Goal: Find specific page/section: Find specific page/section

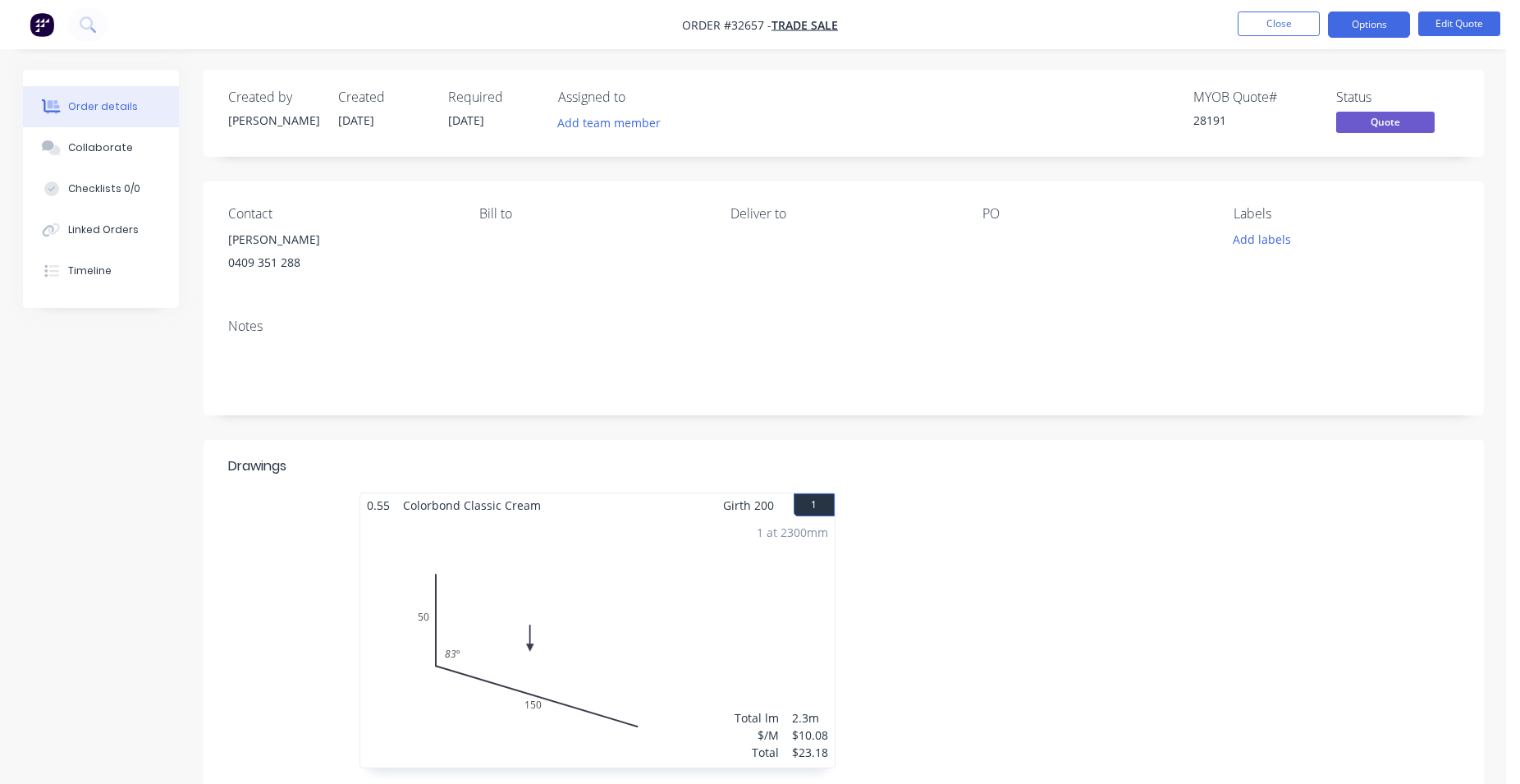
click at [36, 22] on img "button" at bounding box center [41, 24] width 25 height 25
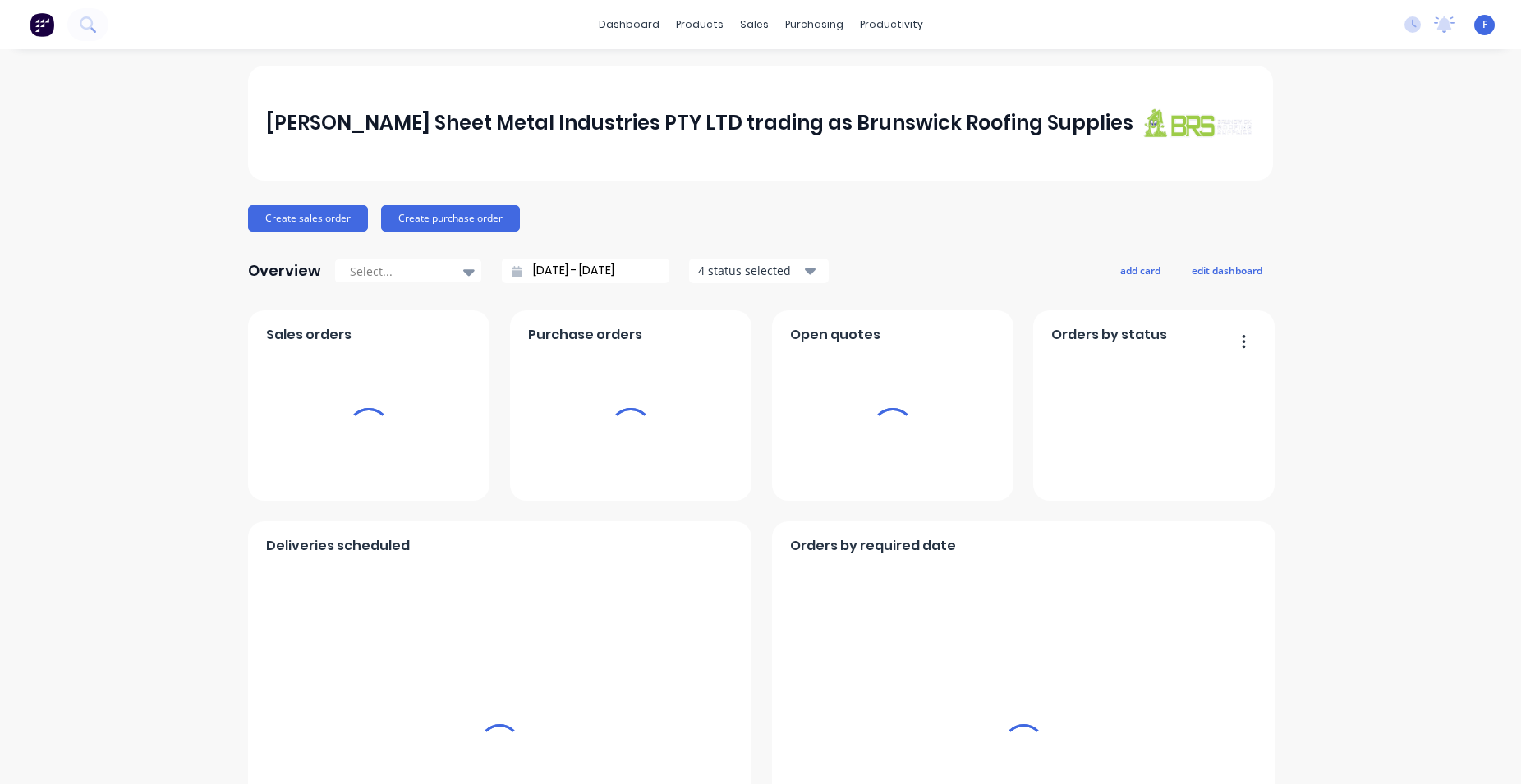
click at [741, 24] on div "sales" at bounding box center [754, 24] width 45 height 25
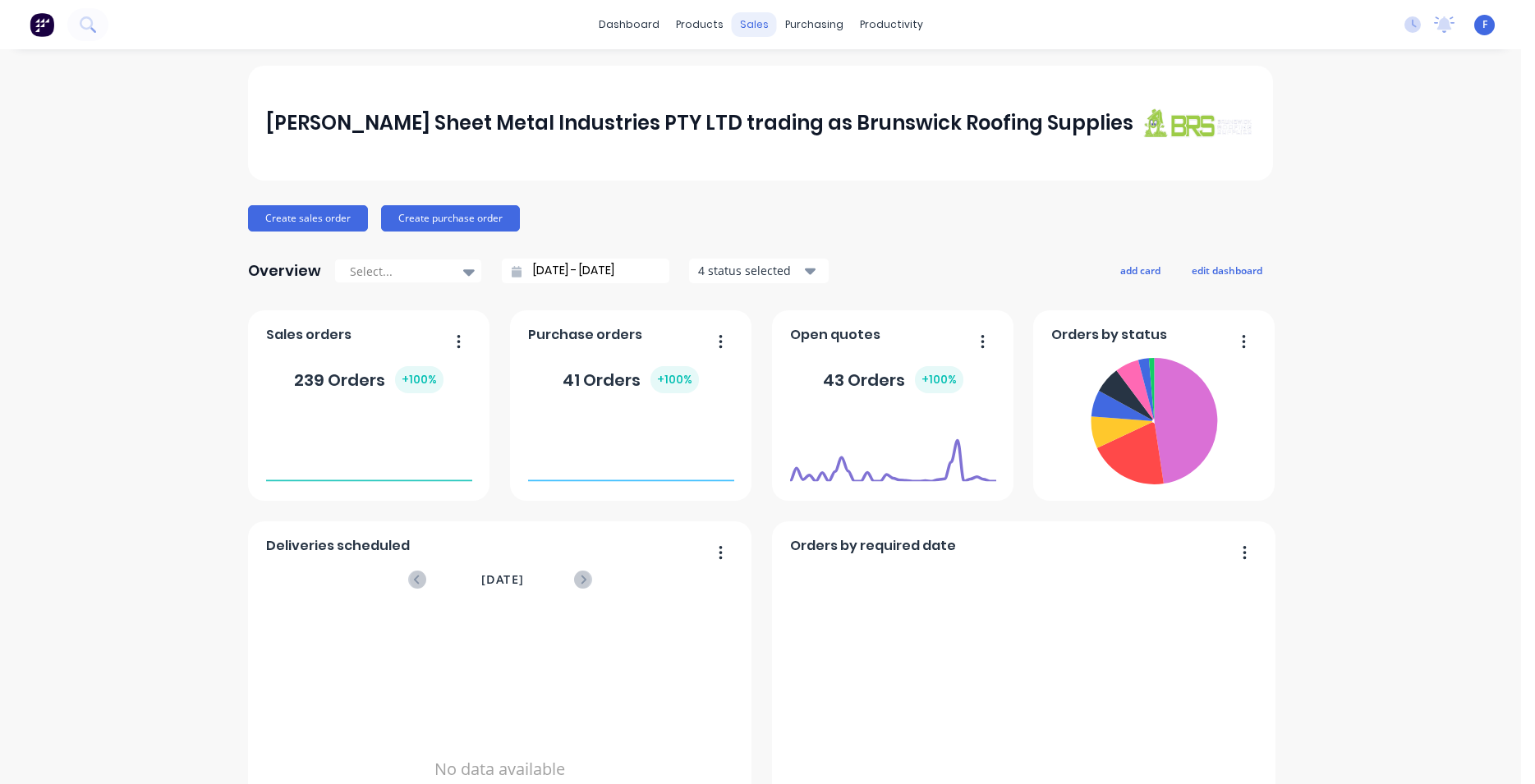
click at [742, 28] on div "sales" at bounding box center [754, 24] width 45 height 25
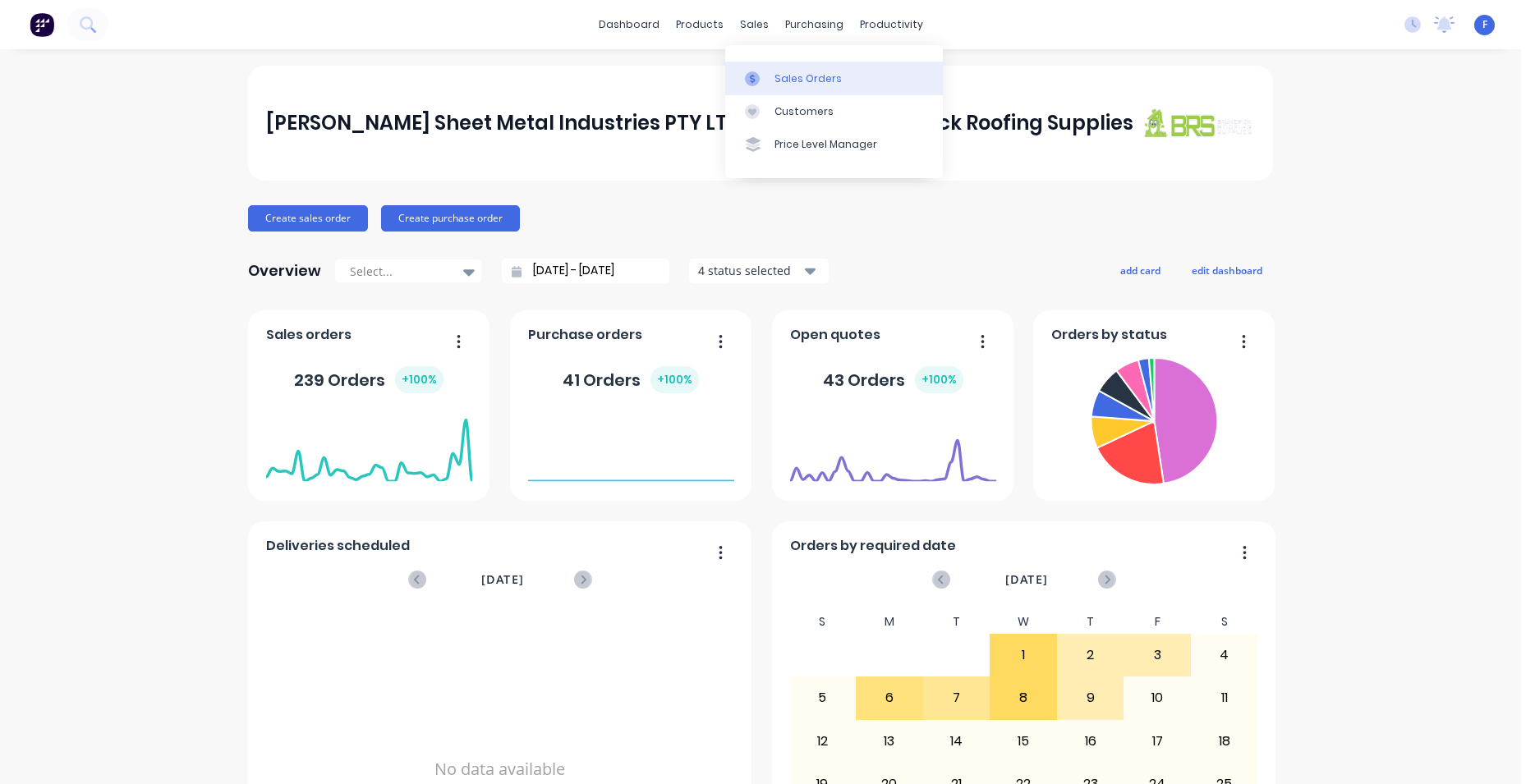
click at [783, 76] on div "Sales Orders" at bounding box center [808, 78] width 67 height 15
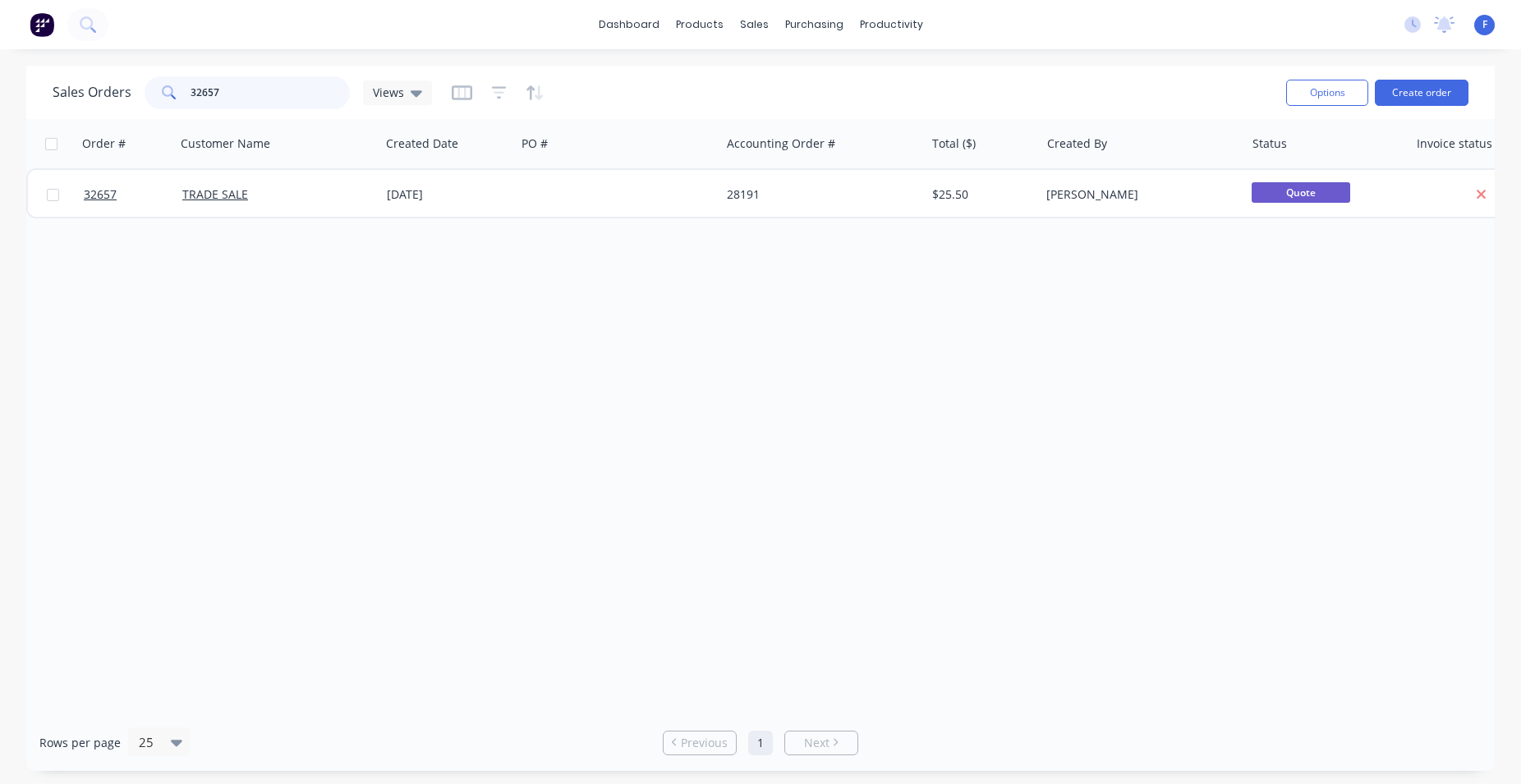
click at [284, 92] on input "32657" at bounding box center [271, 93] width 160 height 33
type input "3"
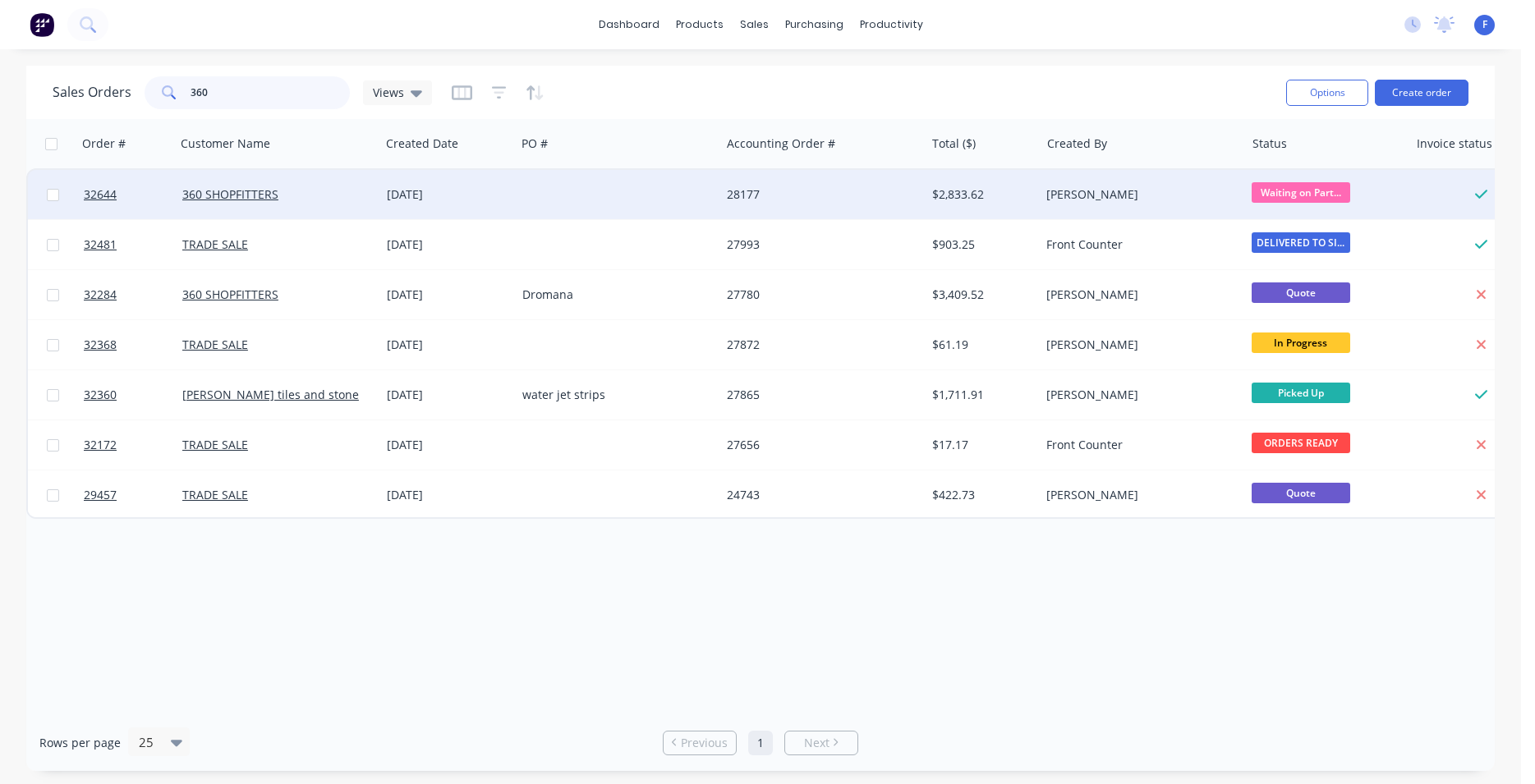
type input "360"
click at [596, 191] on div at bounding box center [618, 194] width 204 height 49
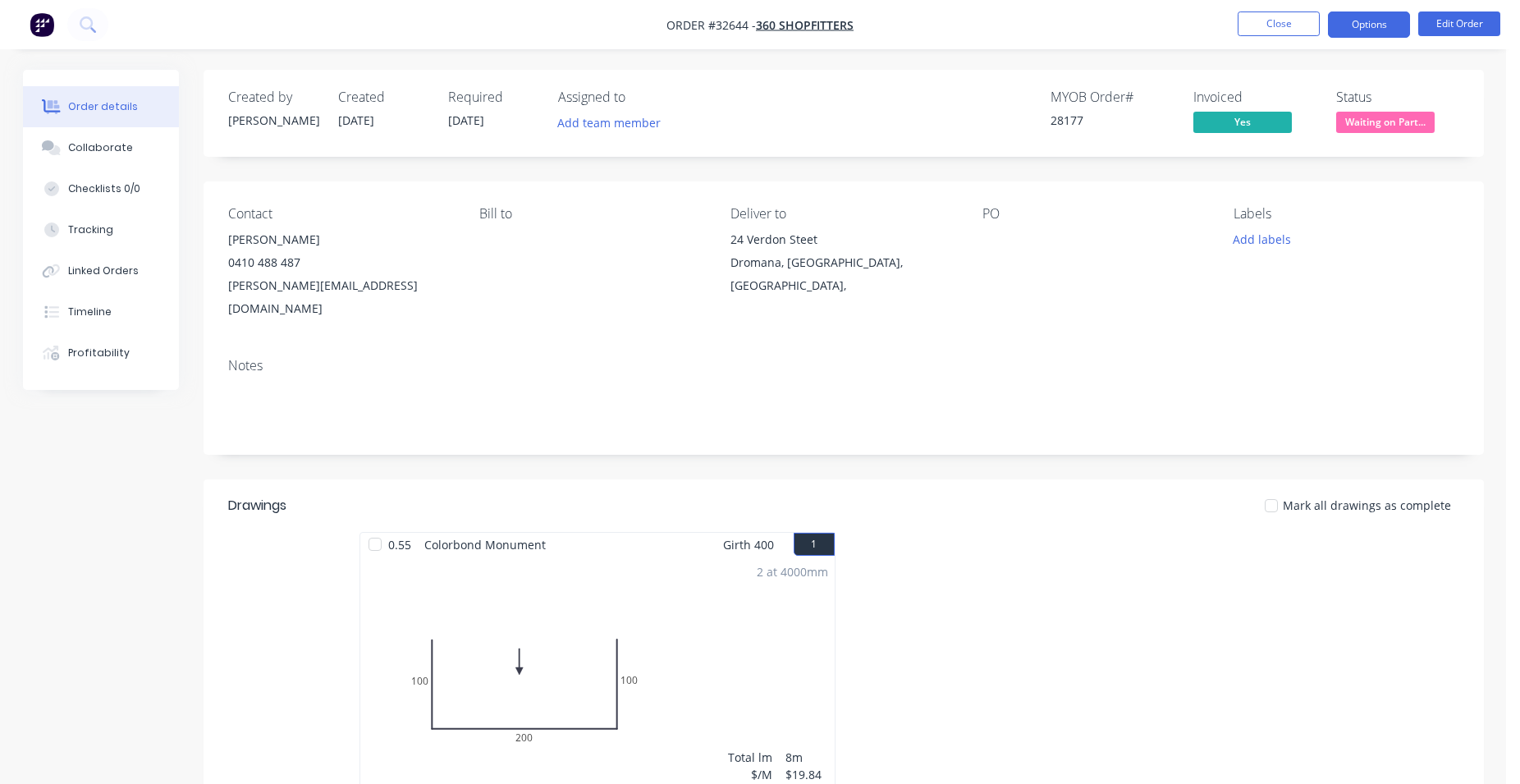
click at [1384, 24] on button "Options" at bounding box center [1369, 24] width 82 height 26
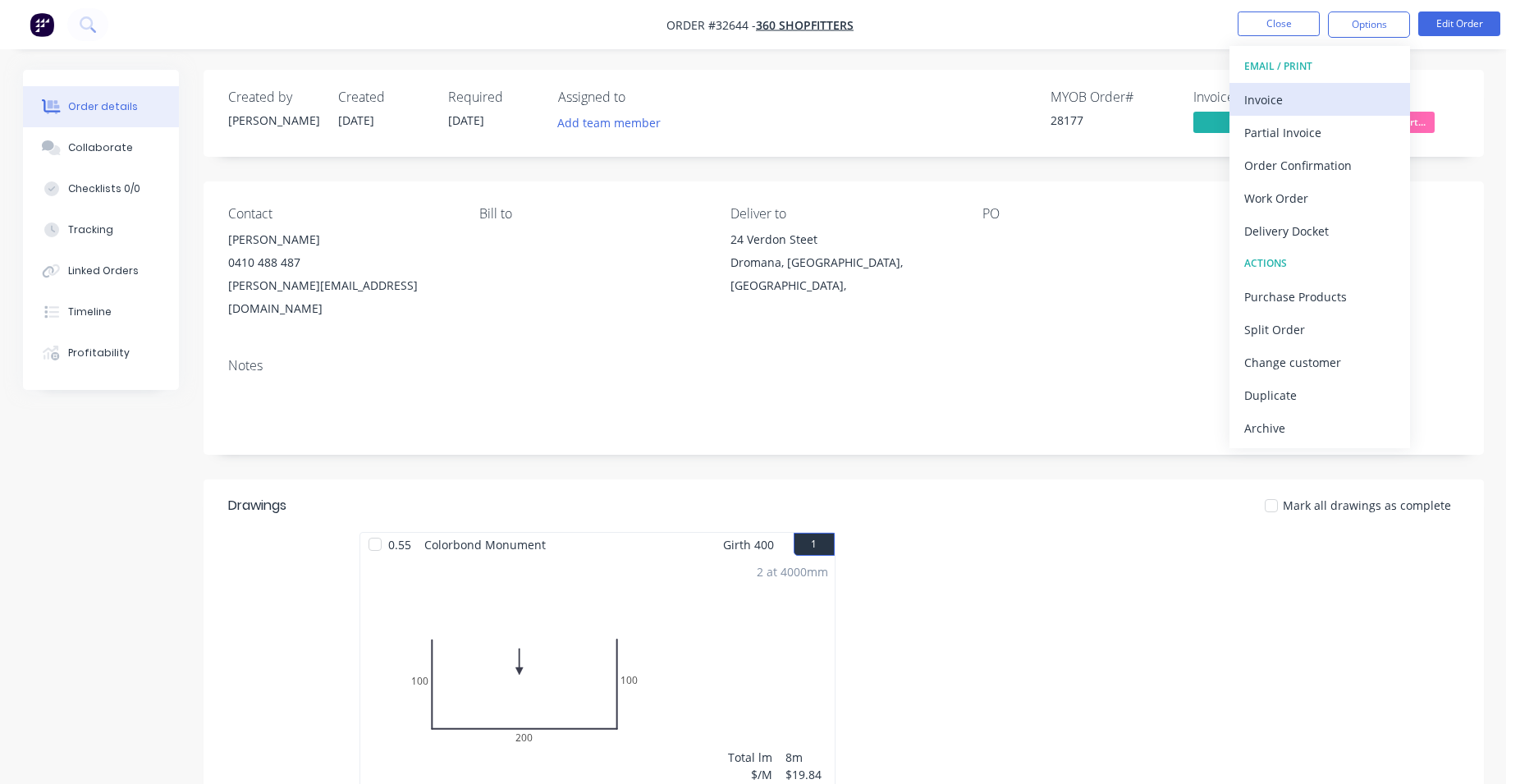
click at [1272, 102] on div "Invoice" at bounding box center [1320, 100] width 151 height 24
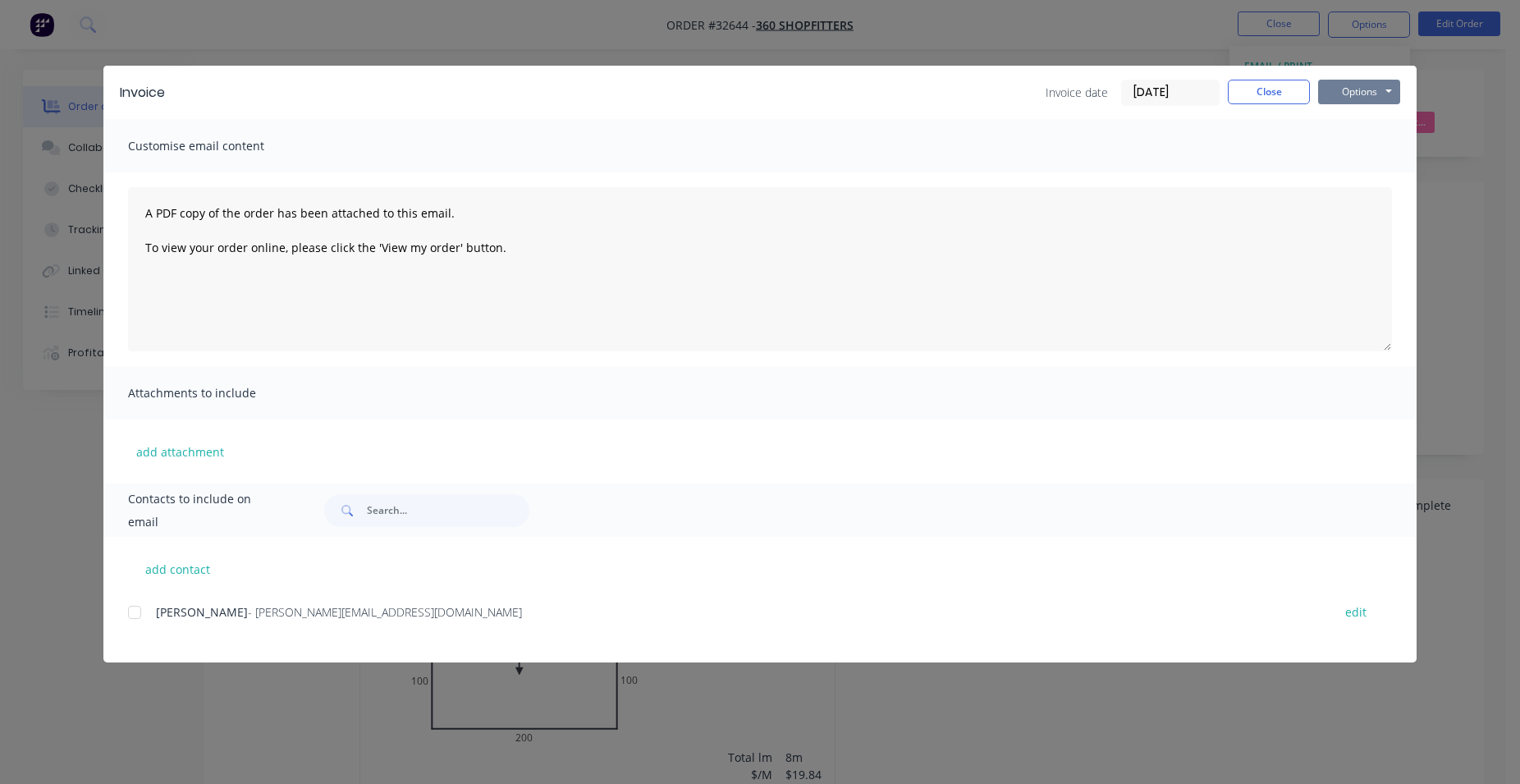
click at [1374, 97] on button "Options" at bounding box center [1359, 91] width 82 height 25
click at [1369, 147] on button "Print" at bounding box center [1371, 147] width 105 height 27
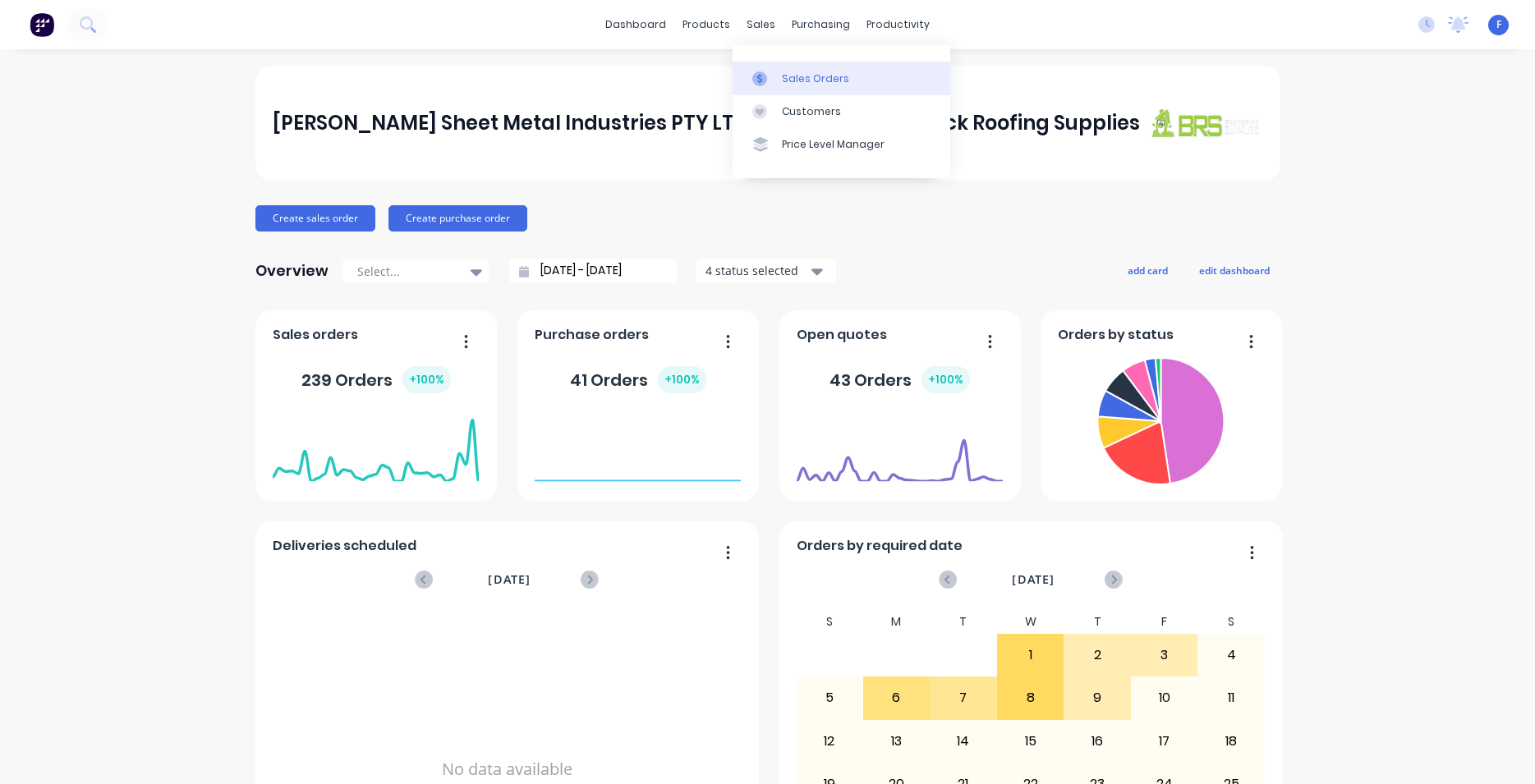
click at [755, 79] on icon at bounding box center [759, 78] width 15 height 15
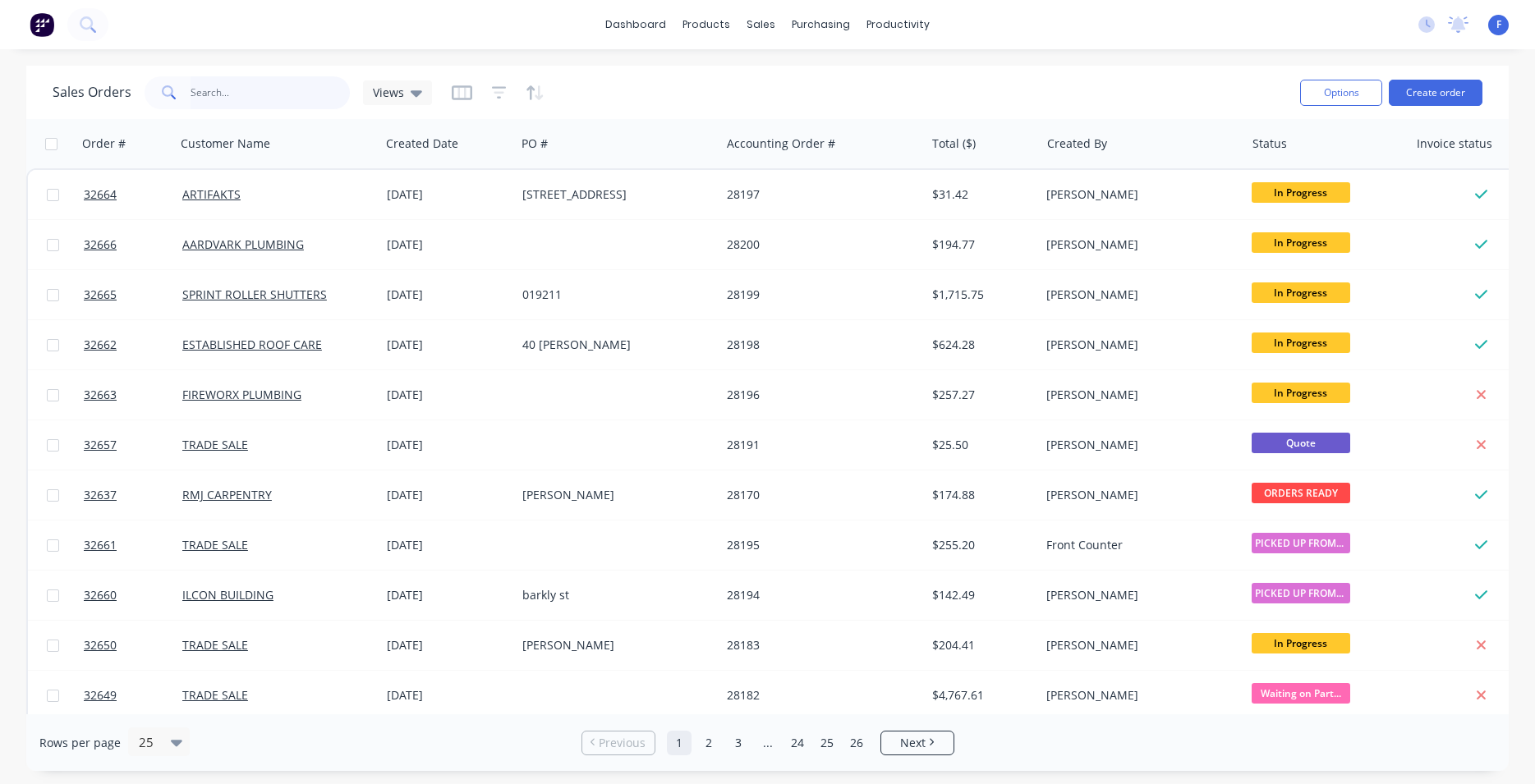
click at [220, 80] on input "text" at bounding box center [271, 93] width 160 height 33
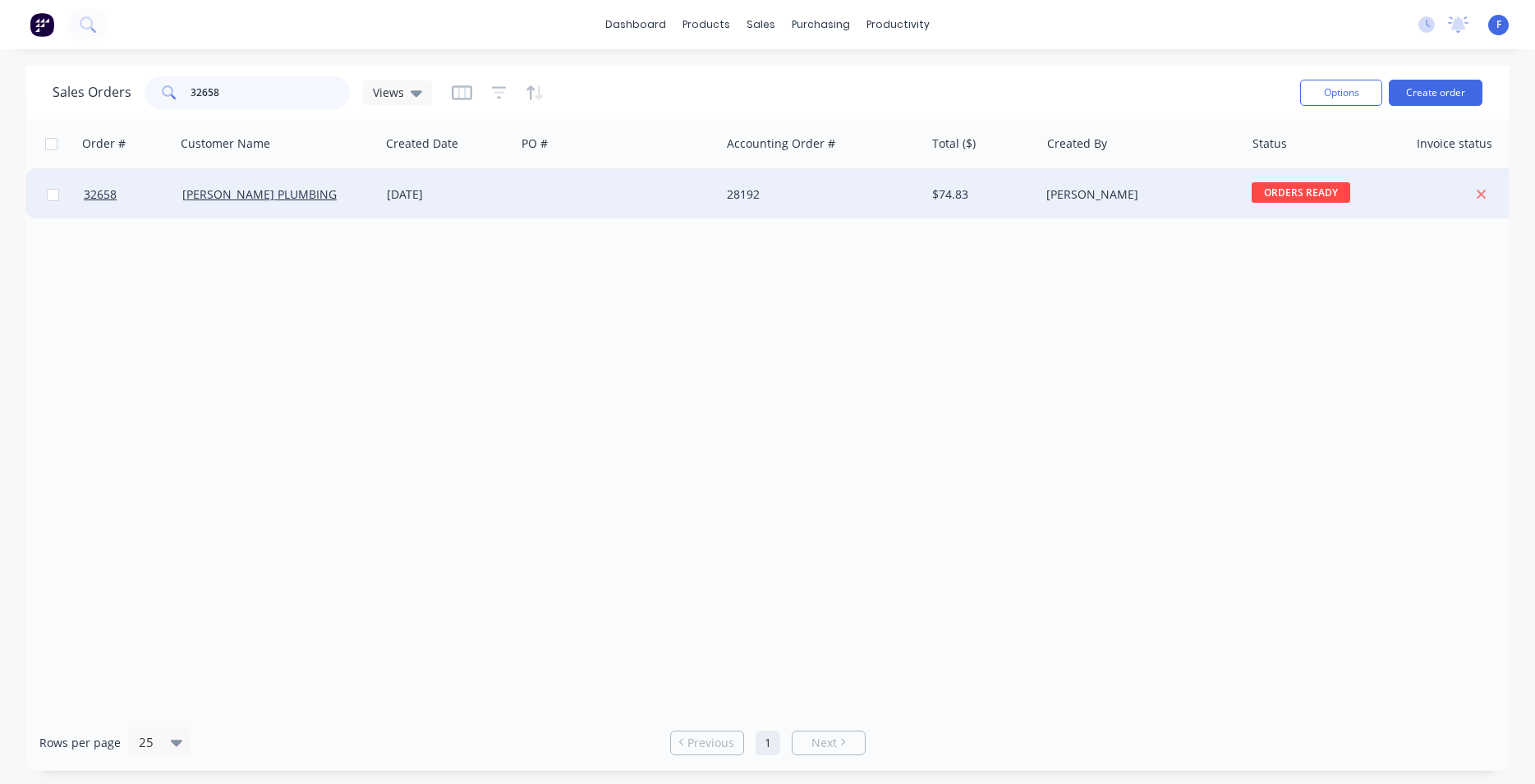
type input "32658"
click at [1022, 203] on div "$74.83" at bounding box center [982, 194] width 115 height 49
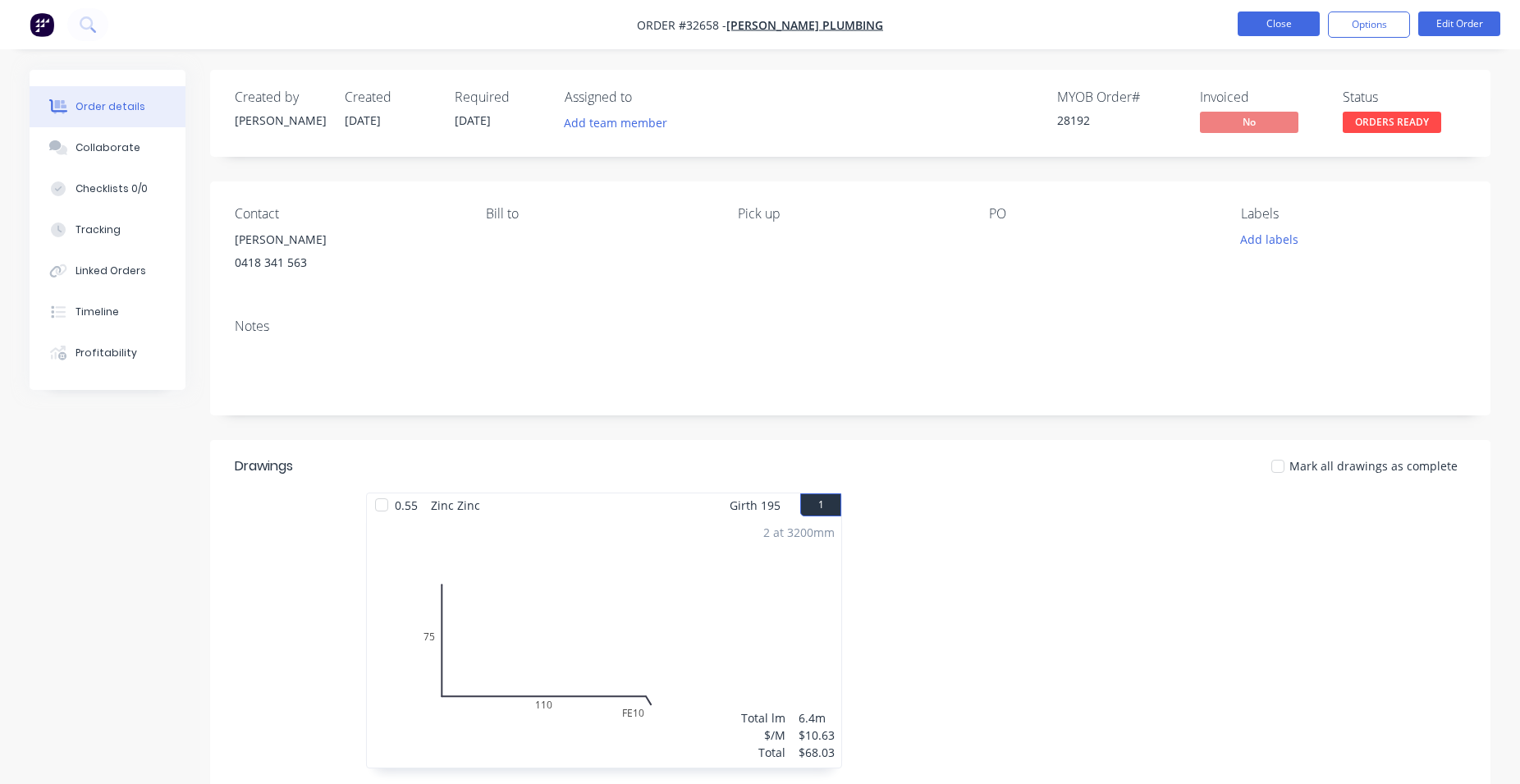
click at [1259, 28] on button "Close" at bounding box center [1278, 23] width 82 height 25
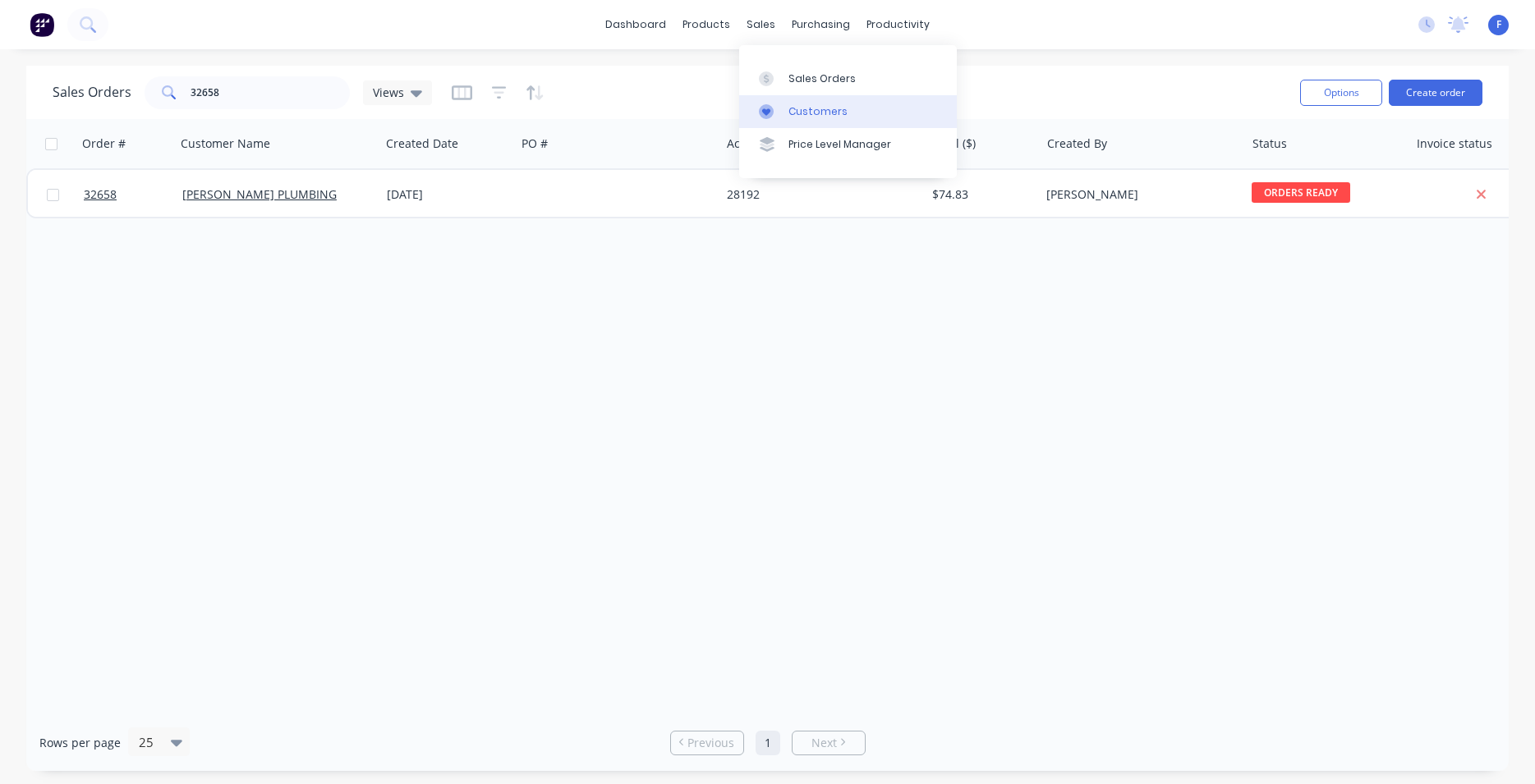
click at [795, 117] on link "Customers" at bounding box center [847, 111] width 217 height 33
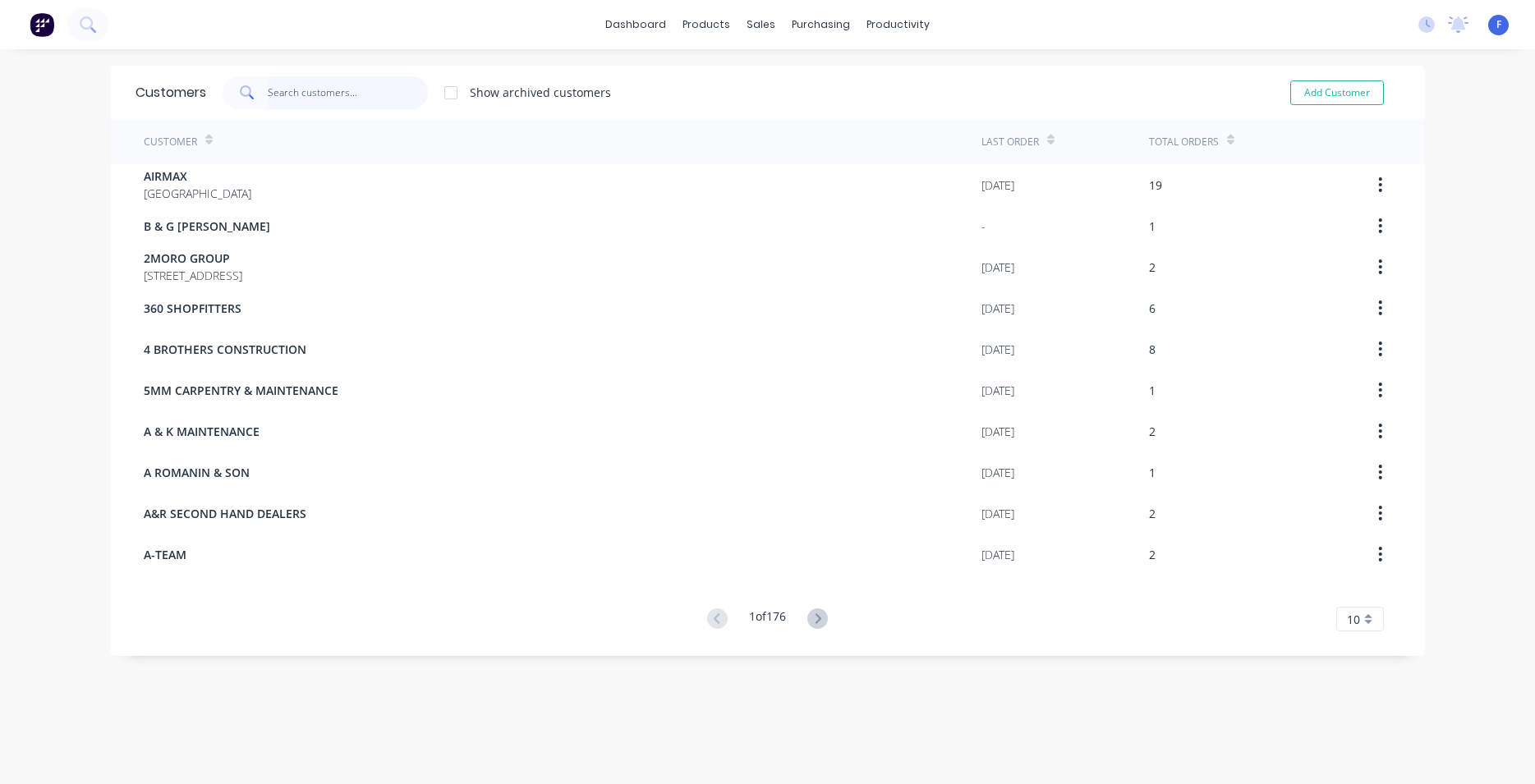
drag, startPoint x: 309, startPoint y: 86, endPoint x: 324, endPoint y: 83, distance: 15.3
click at [308, 86] on input "text" at bounding box center [348, 93] width 160 height 33
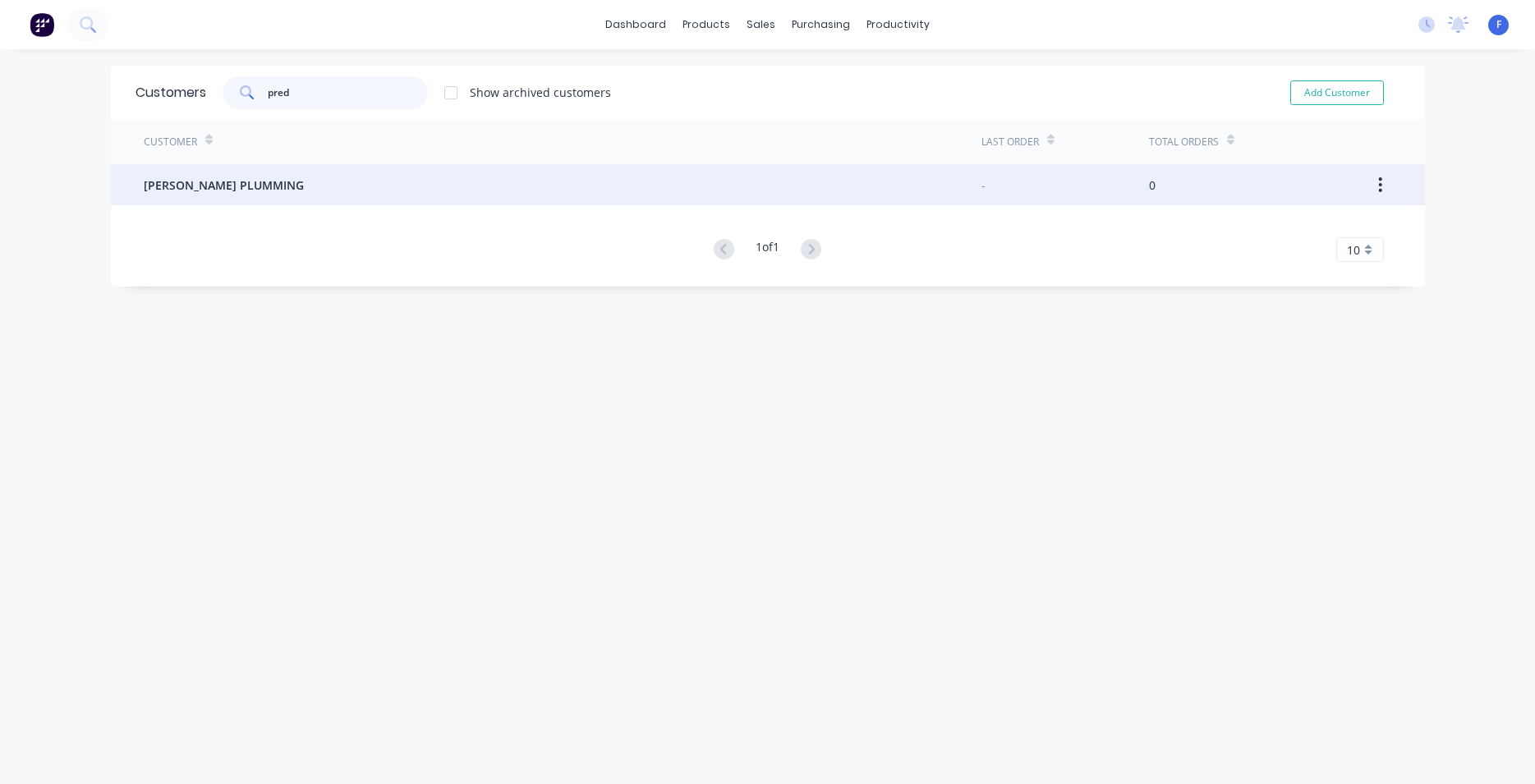
type input "pred"
click at [332, 198] on div "[PERSON_NAME] PLUMMING" at bounding box center [563, 185] width 838 height 41
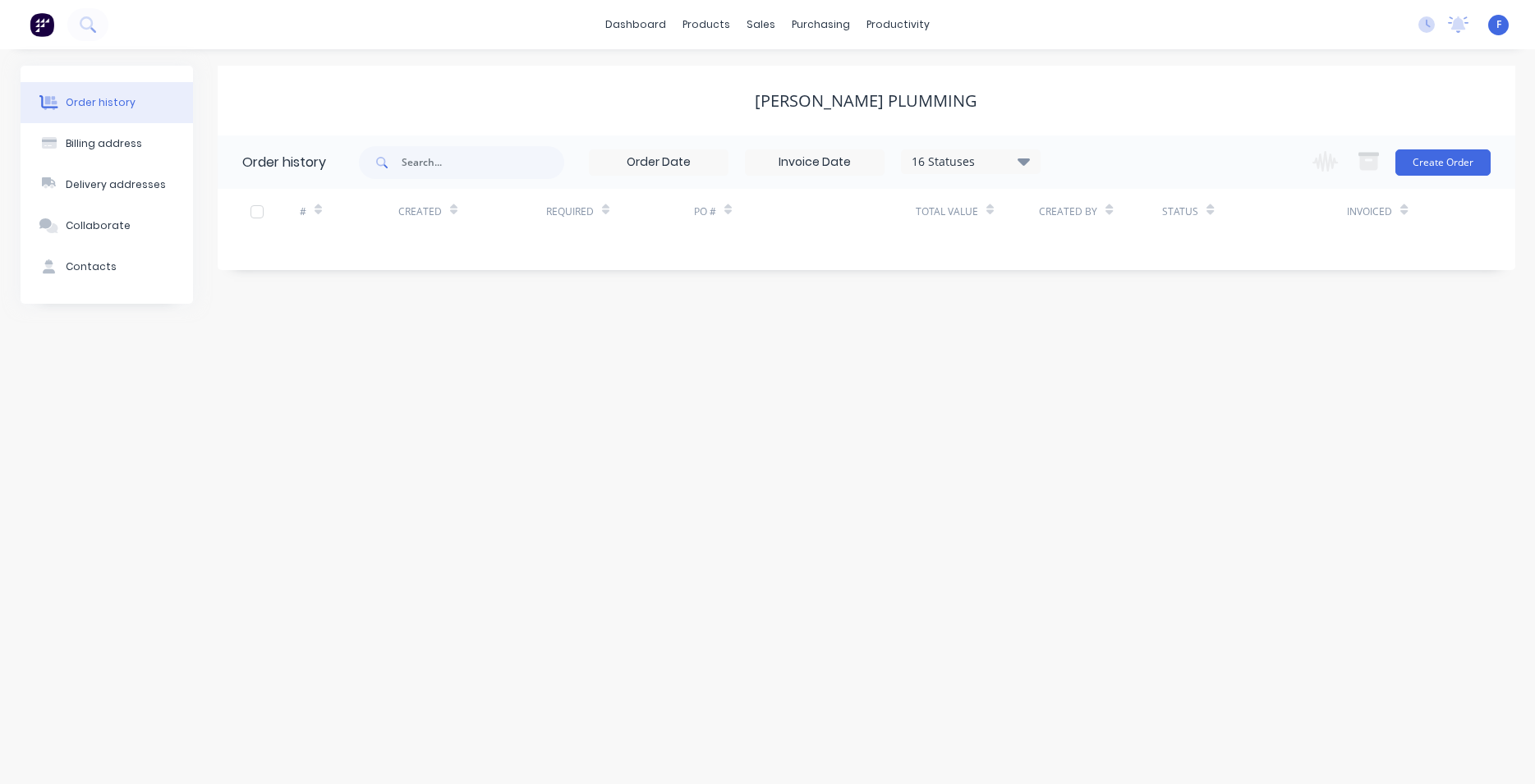
click at [39, 26] on img at bounding box center [41, 24] width 25 height 25
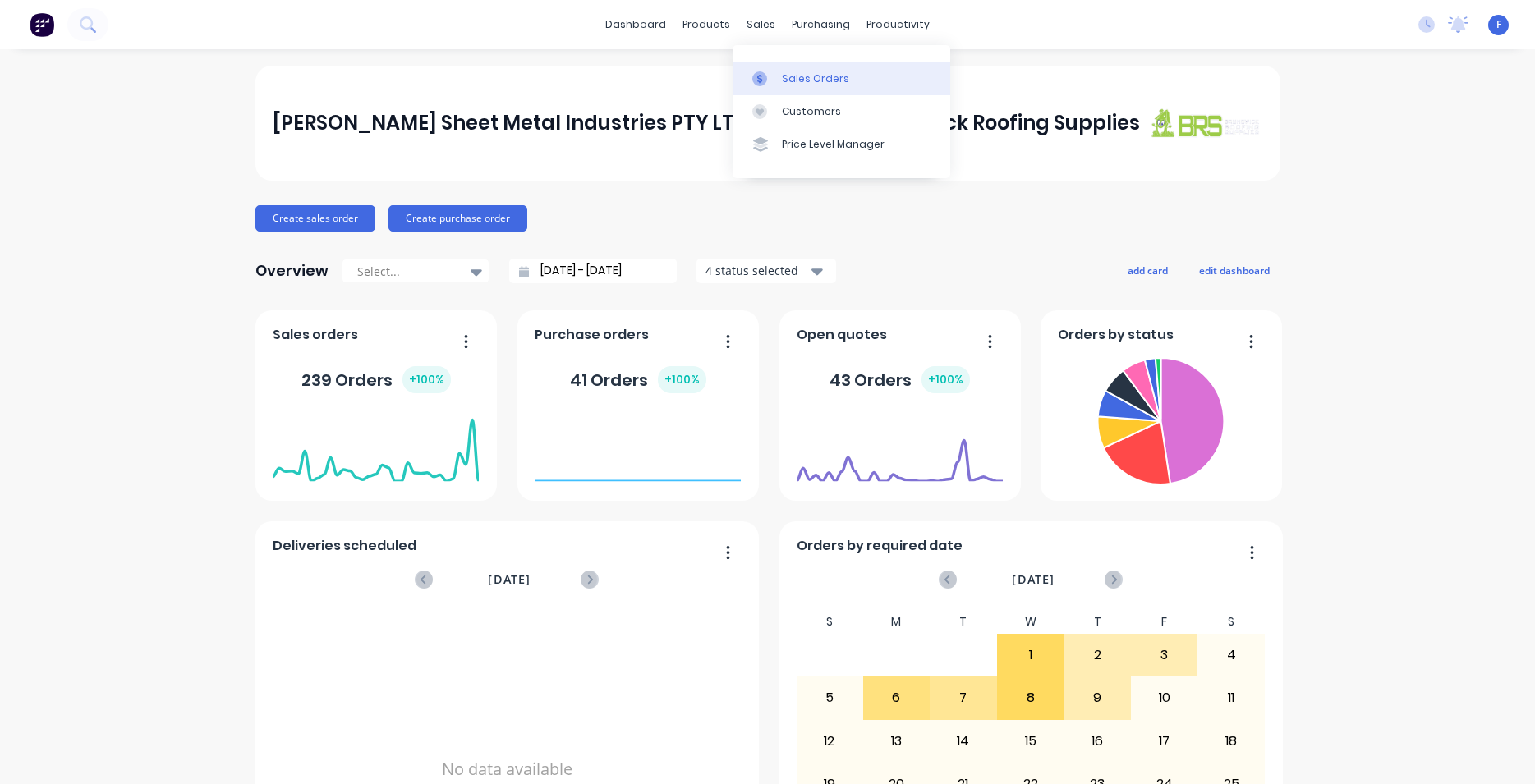
click at [787, 84] on div "Sales Orders" at bounding box center [815, 78] width 67 height 15
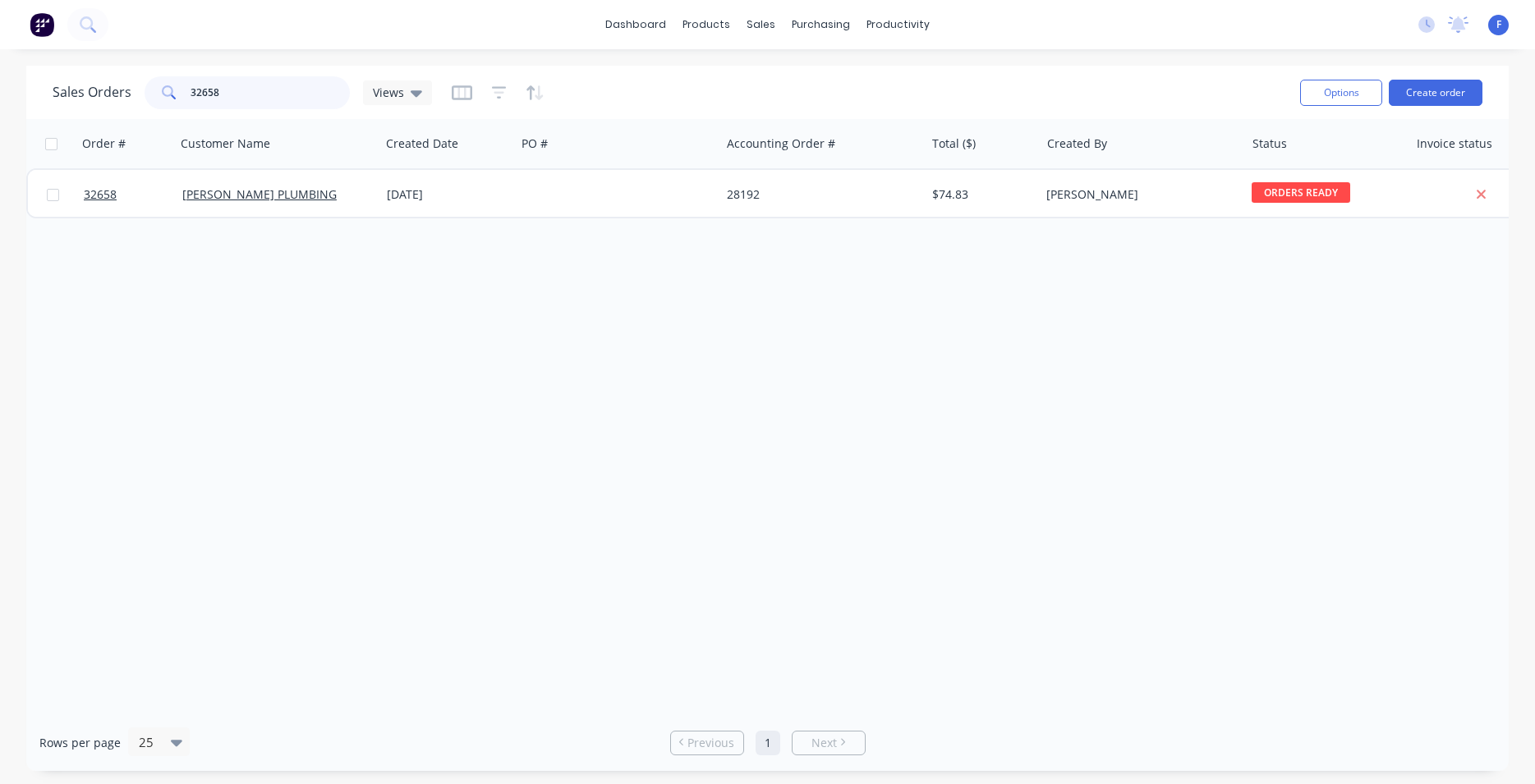
drag, startPoint x: 233, startPoint y: 89, endPoint x: 152, endPoint y: 104, distance: 82.4
click at [191, 103] on input "32658" at bounding box center [271, 93] width 160 height 33
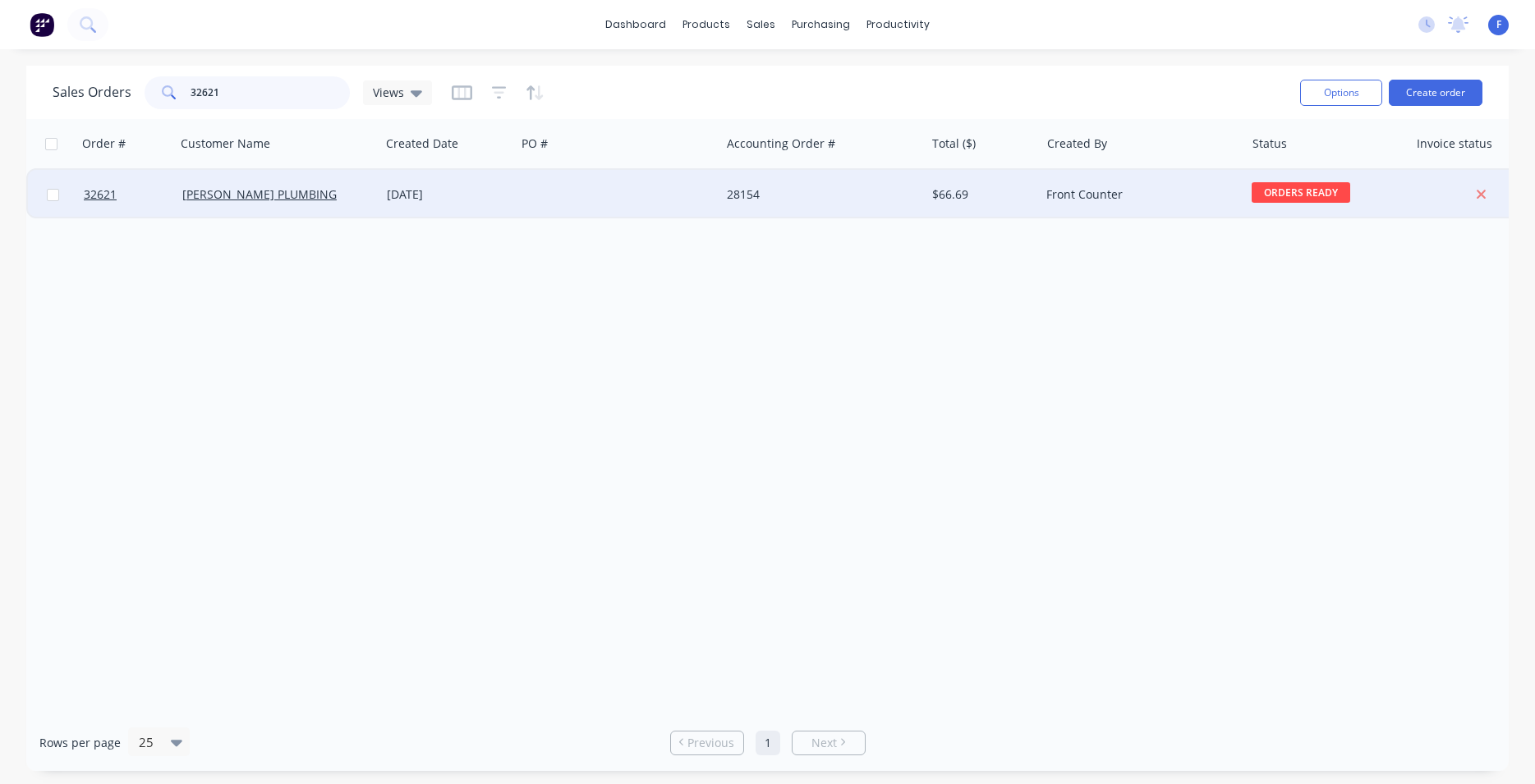
type input "32621"
click at [947, 207] on div "$66.69" at bounding box center [982, 194] width 115 height 49
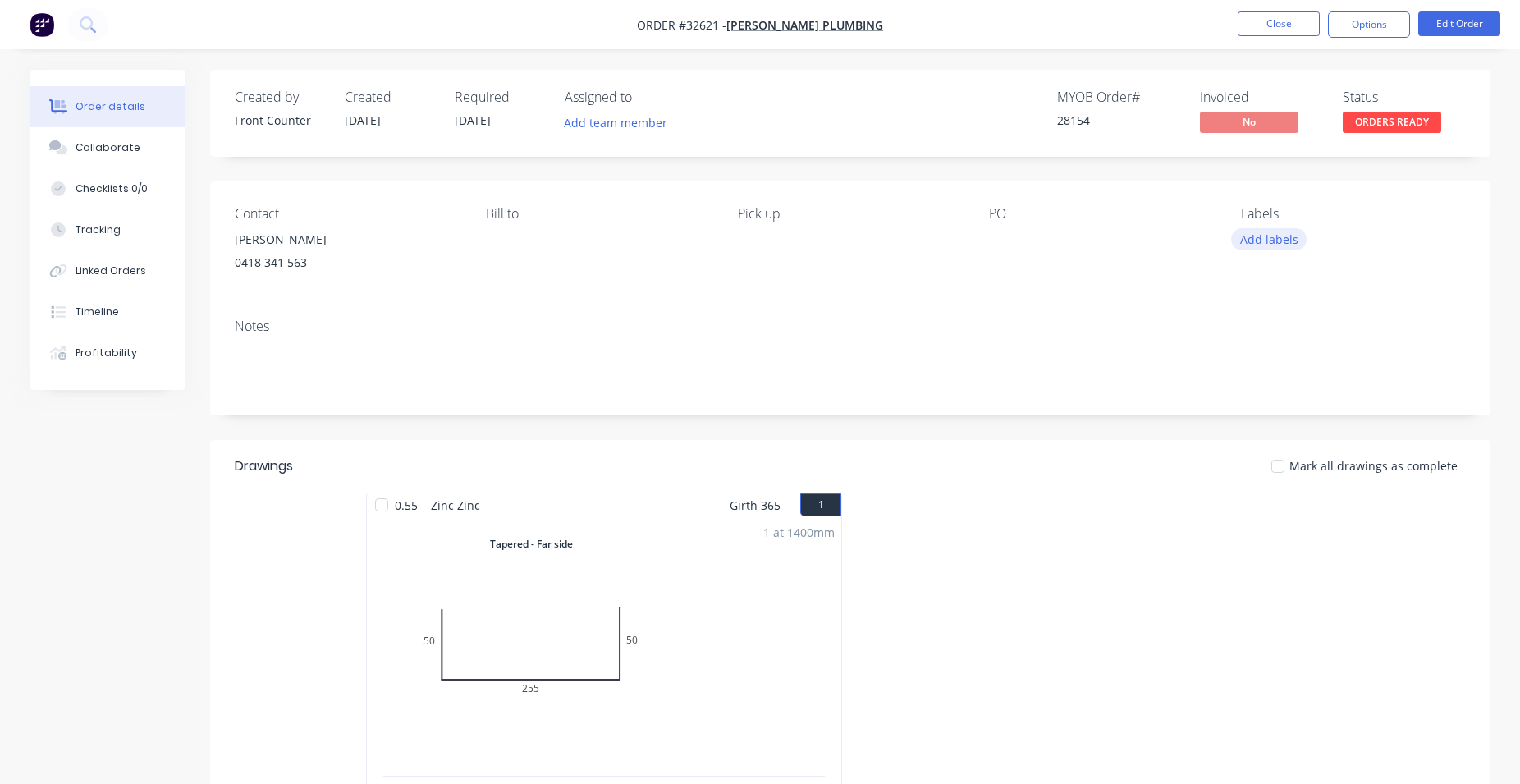
click at [1246, 241] on button "Add labels" at bounding box center [1269, 240] width 76 height 22
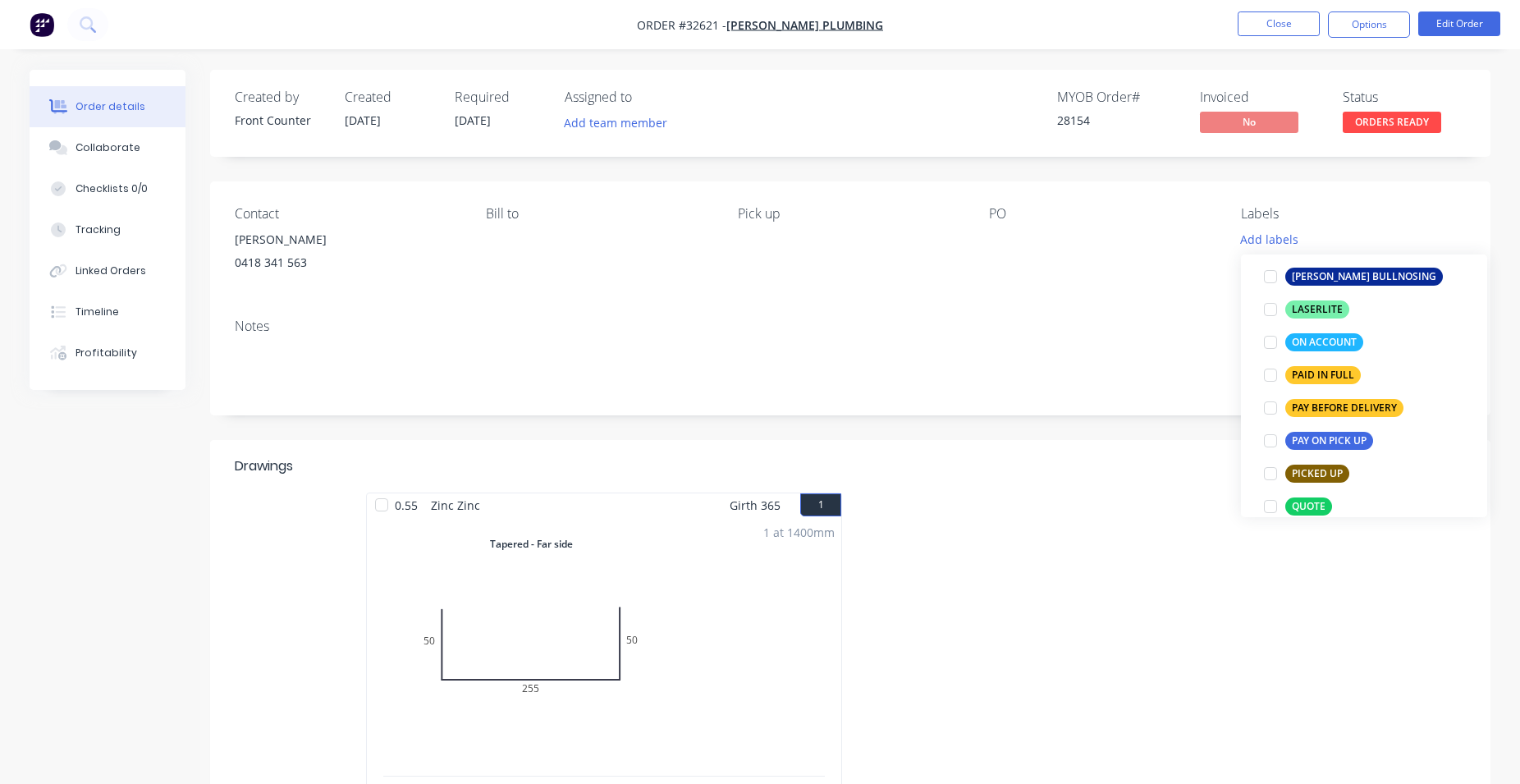
scroll to position [467, 0]
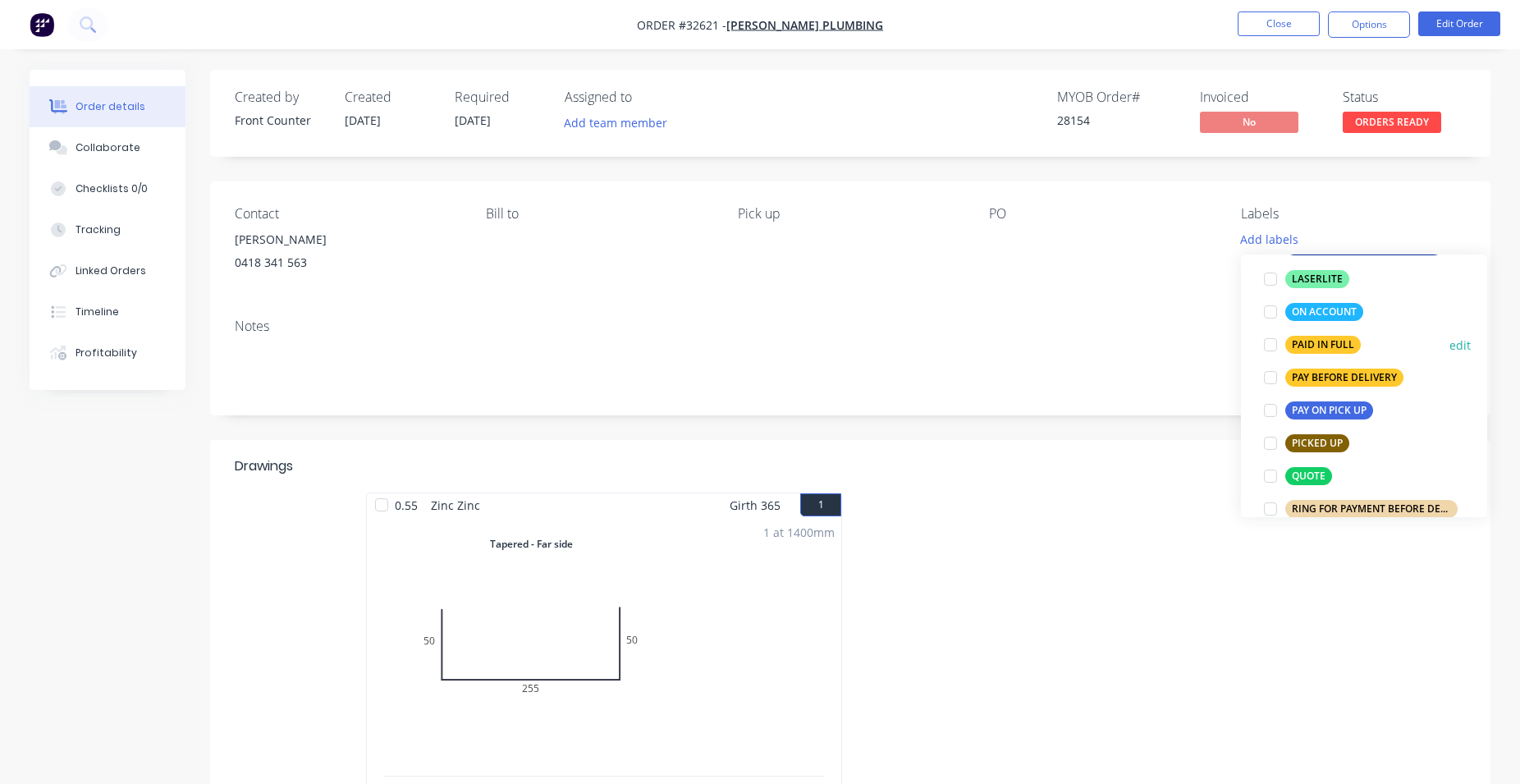
click at [1267, 347] on div at bounding box center [1271, 345] width 33 height 33
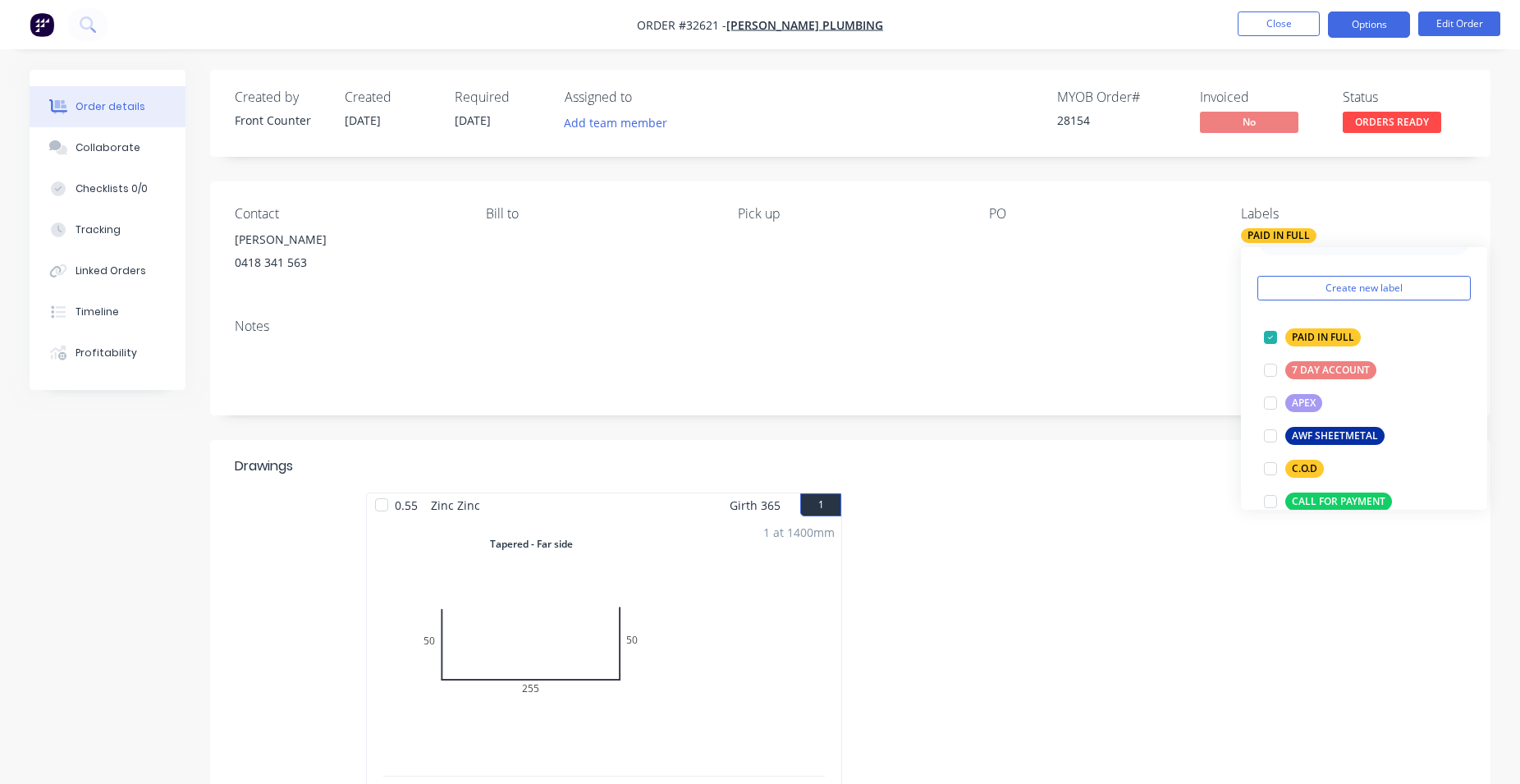
click at [1363, 26] on button "Options" at bounding box center [1369, 24] width 82 height 26
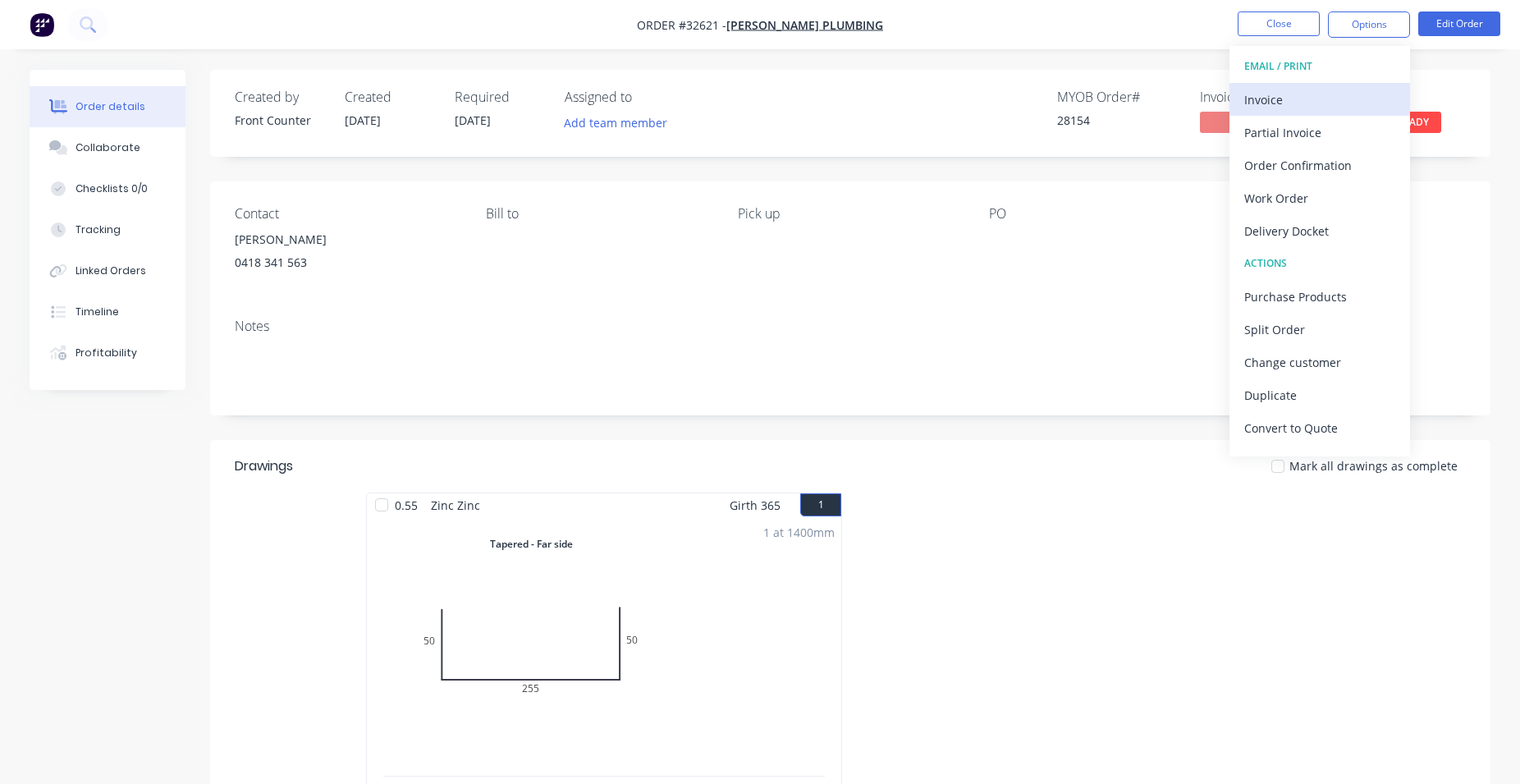
click at [1286, 103] on div "Invoice" at bounding box center [1320, 100] width 151 height 24
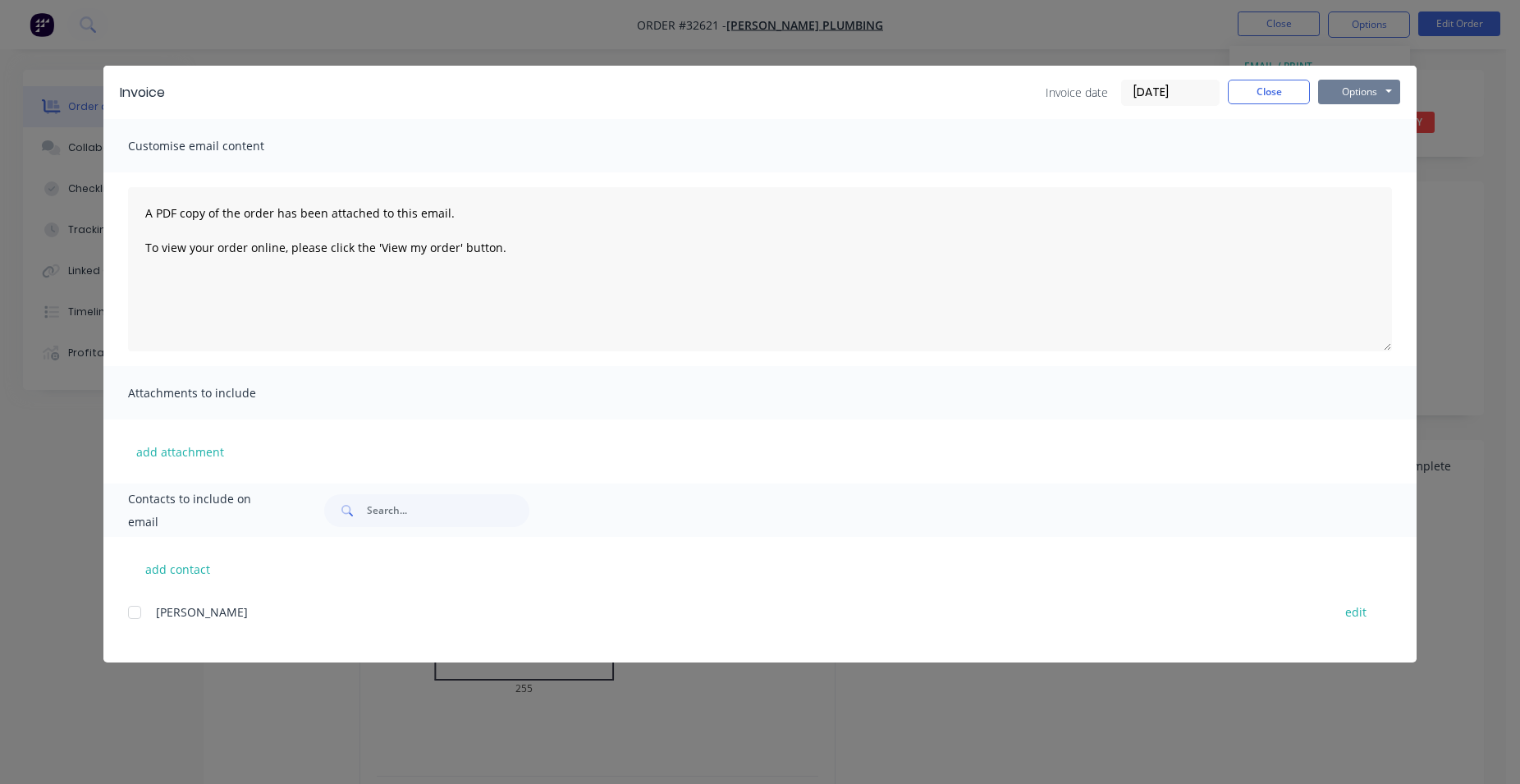
click at [1367, 82] on button "Options" at bounding box center [1359, 91] width 82 height 25
click at [1355, 149] on button "Print" at bounding box center [1371, 147] width 105 height 27
drag, startPoint x: 1297, startPoint y: 93, endPoint x: 1281, endPoint y: 57, distance: 39.4
click at [1297, 94] on button "Close" at bounding box center [1269, 91] width 82 height 25
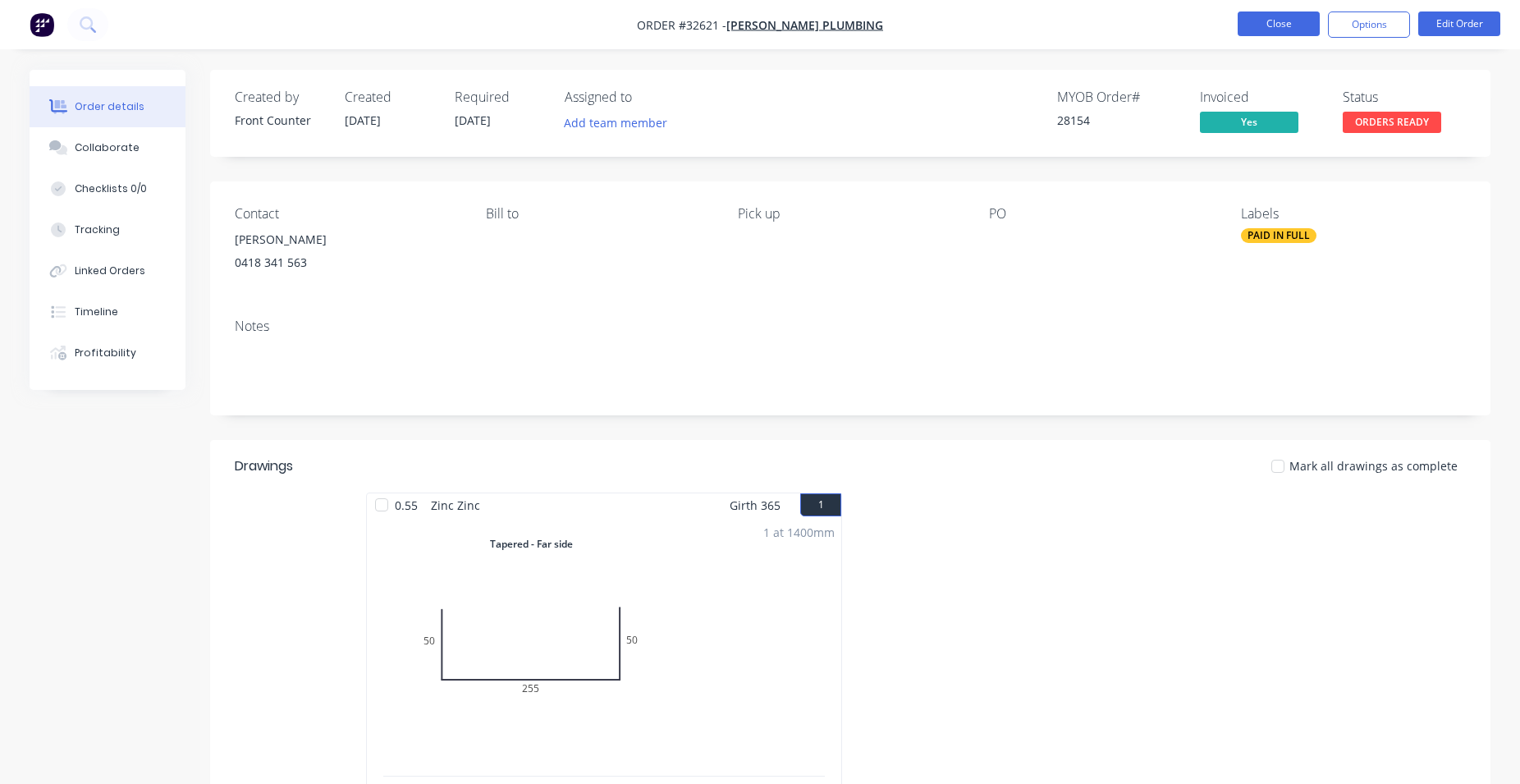
click at [1282, 28] on button "Close" at bounding box center [1278, 23] width 82 height 25
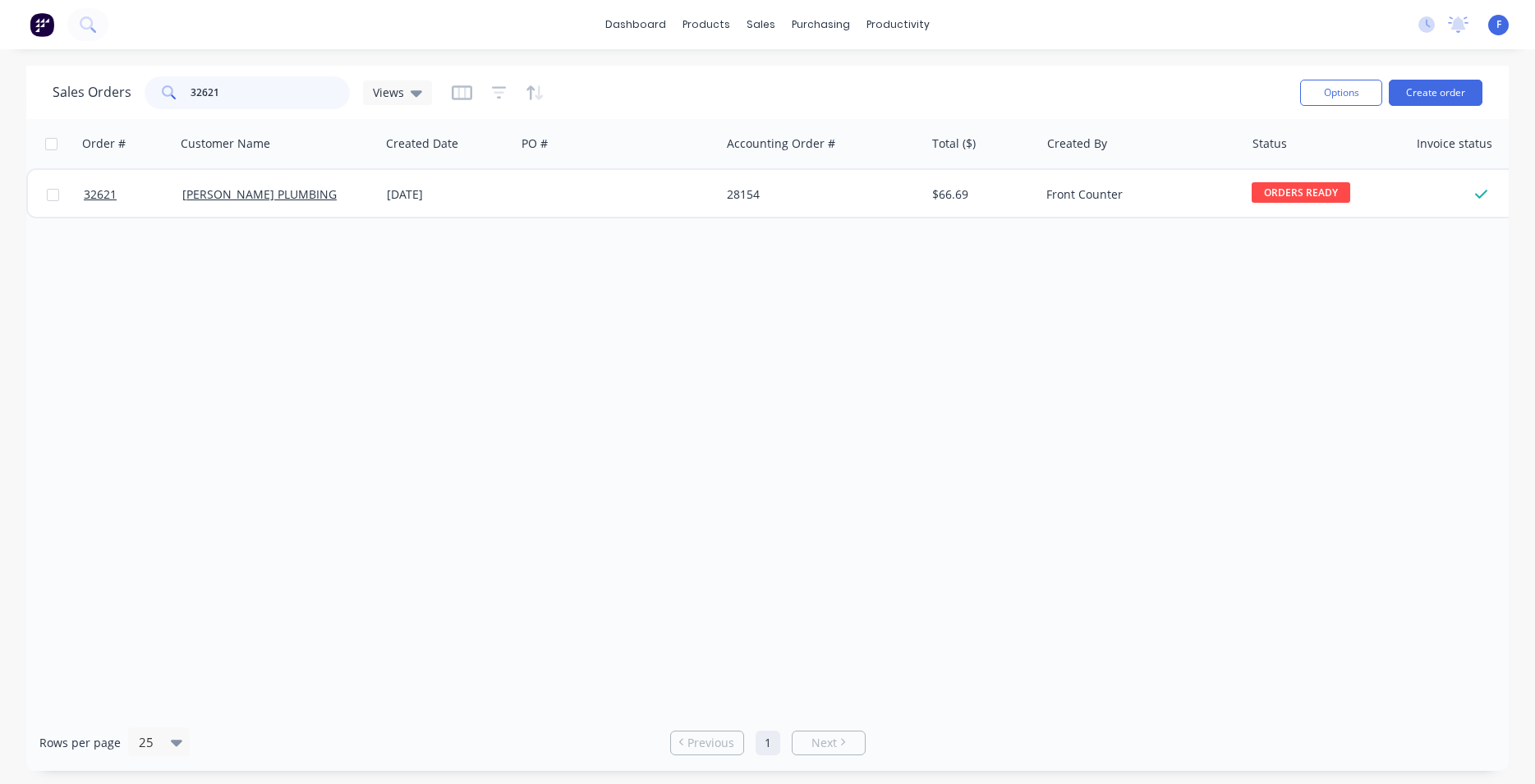
drag, startPoint x: 272, startPoint y: 106, endPoint x: 91, endPoint y: 110, distance: 181.0
click at [191, 110] on input "32621" at bounding box center [271, 93] width 160 height 33
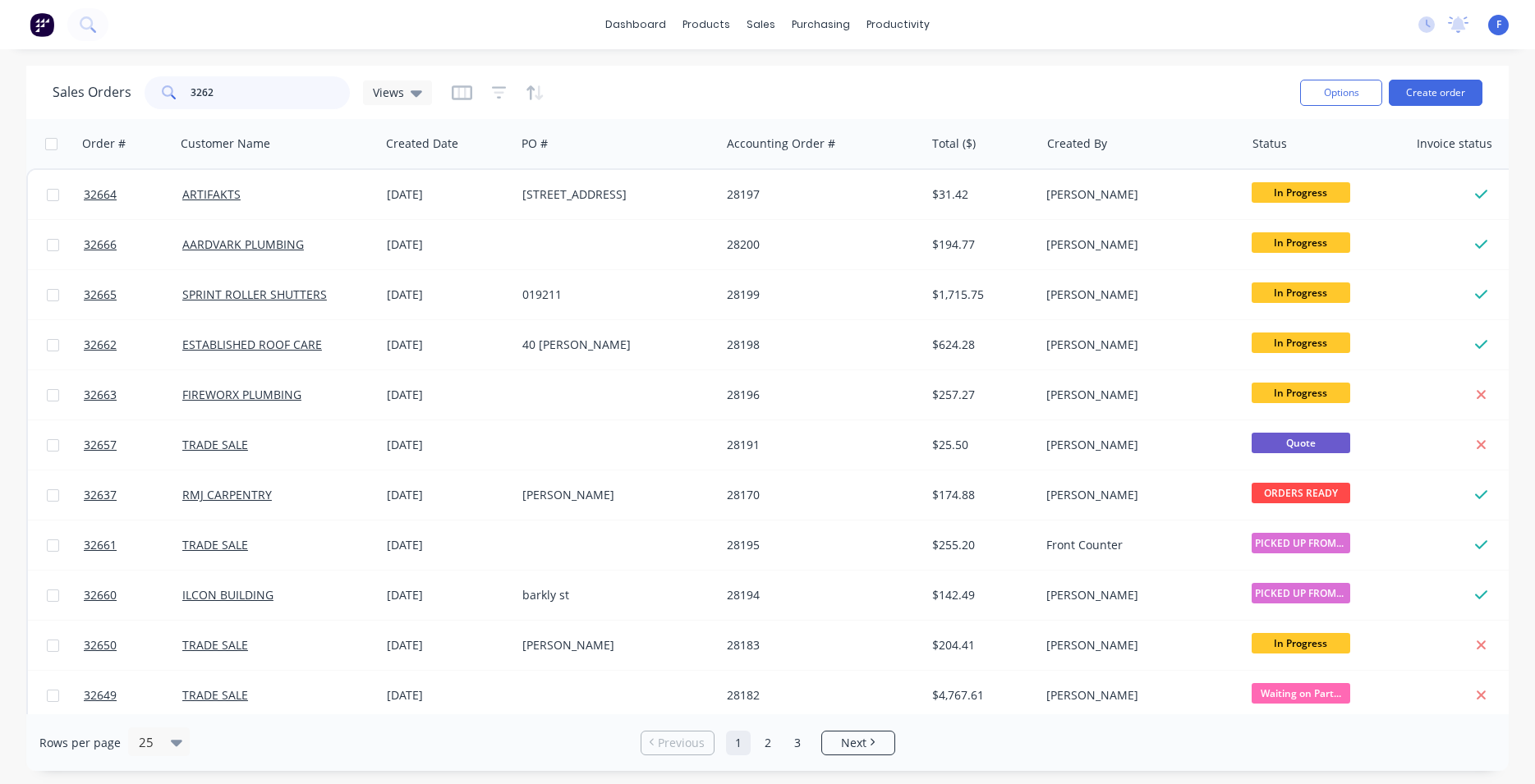
type input "32621"
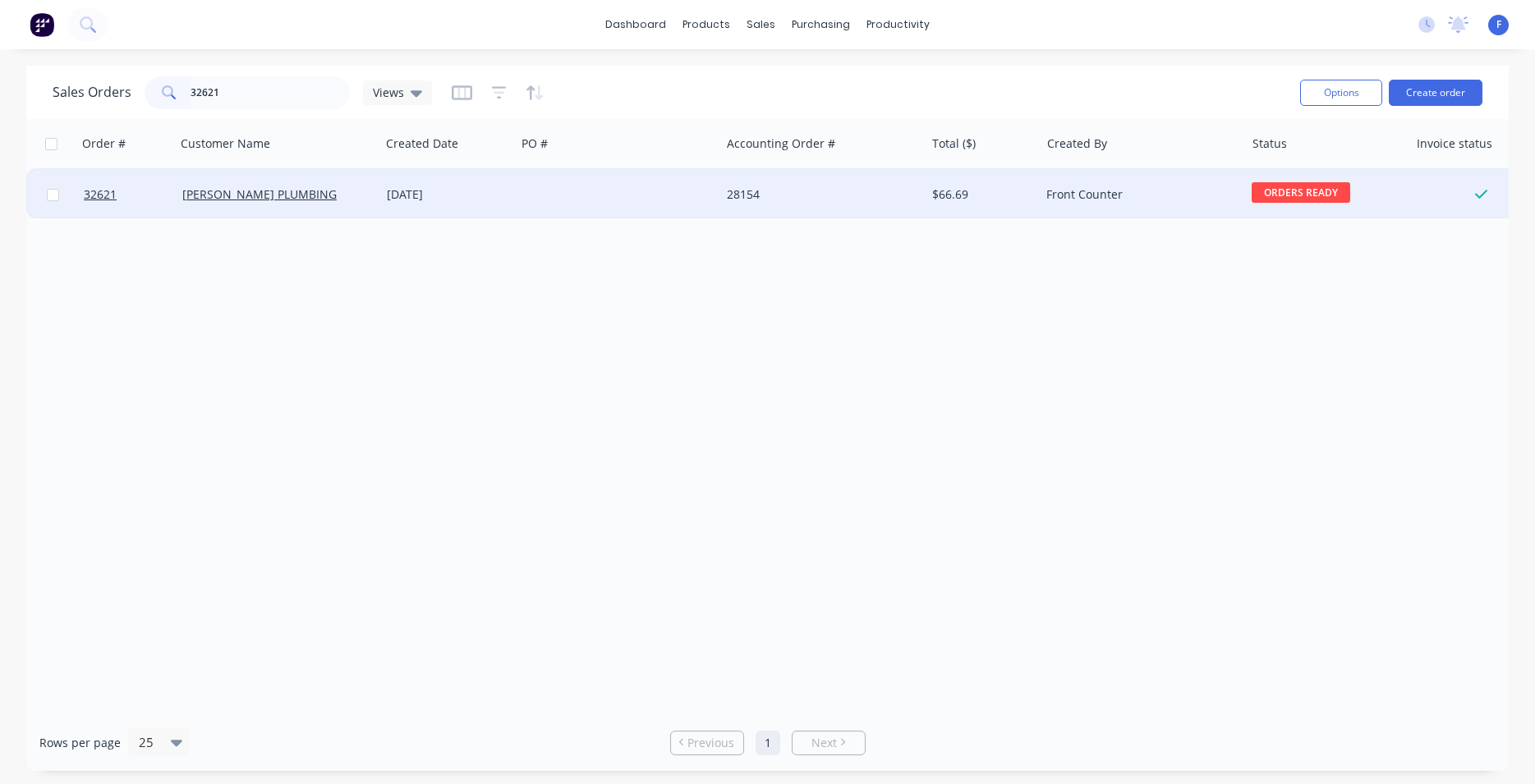
click at [903, 204] on div "28154" at bounding box center [822, 194] width 204 height 49
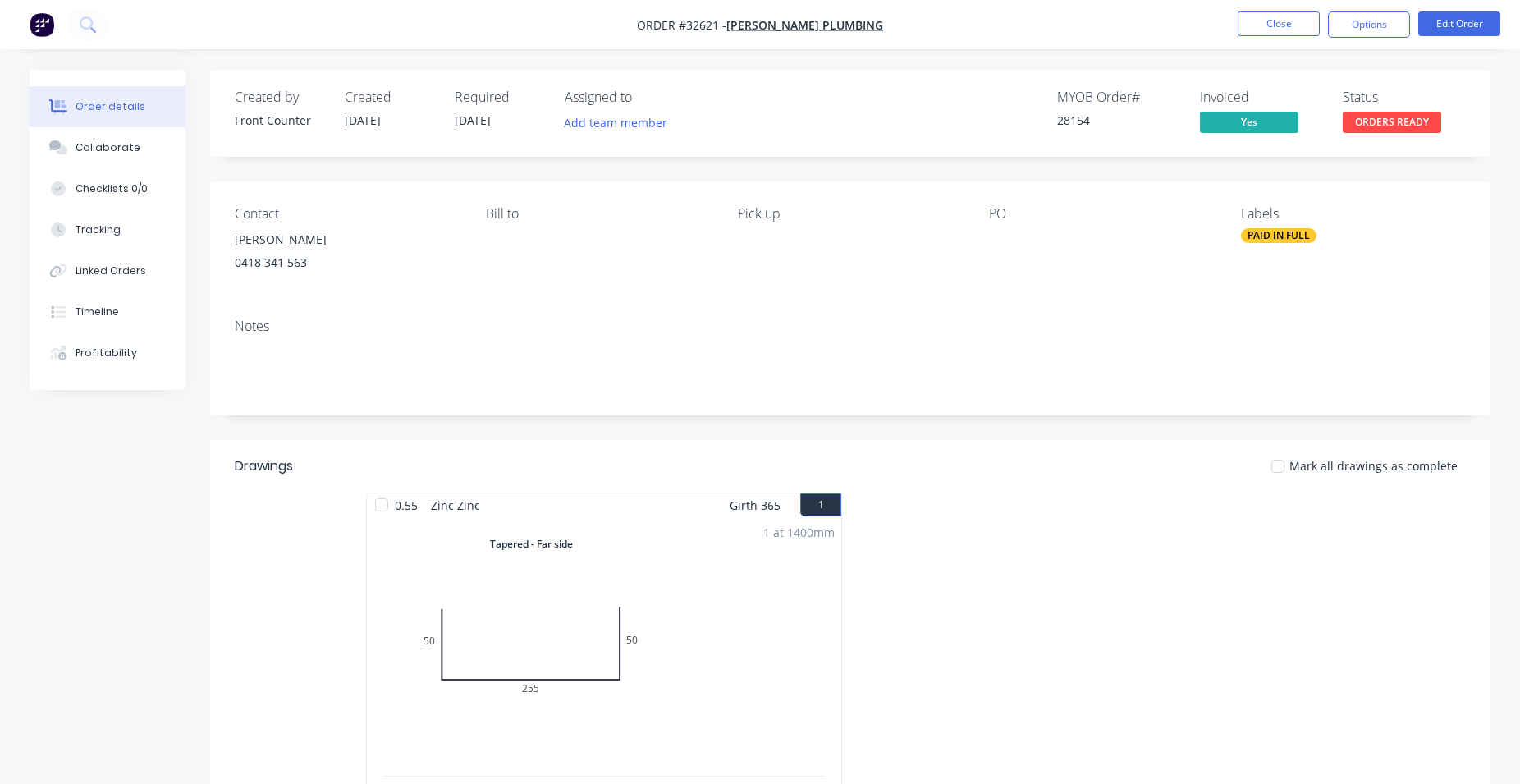
click at [1379, 1] on nav "Order #32621 - [PERSON_NAME] PLUMBING Close Options Edit Order" at bounding box center [760, 24] width 1520 height 49
click at [1375, 14] on button "Options" at bounding box center [1369, 24] width 82 height 26
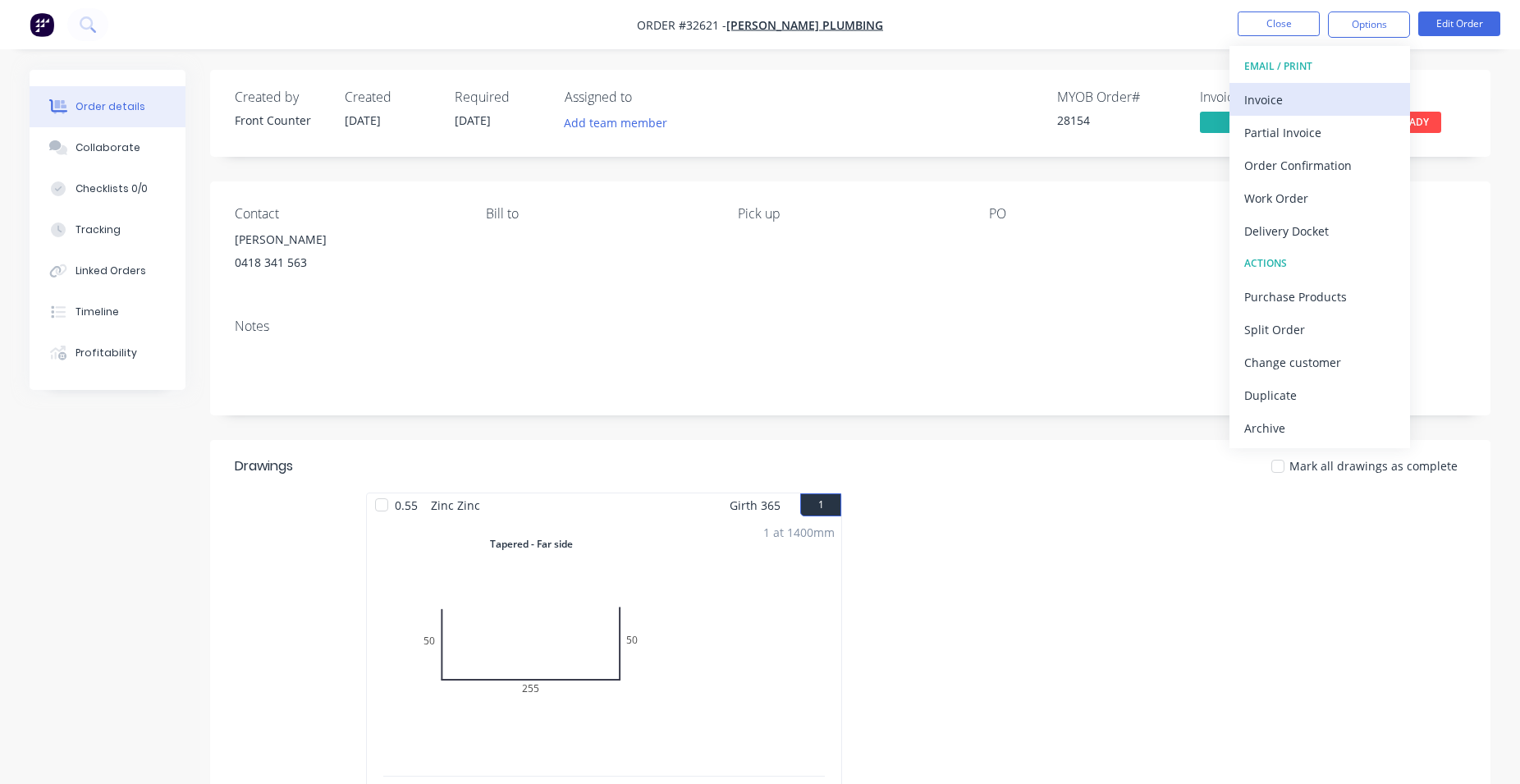
click at [1272, 108] on div "Invoice" at bounding box center [1320, 100] width 151 height 24
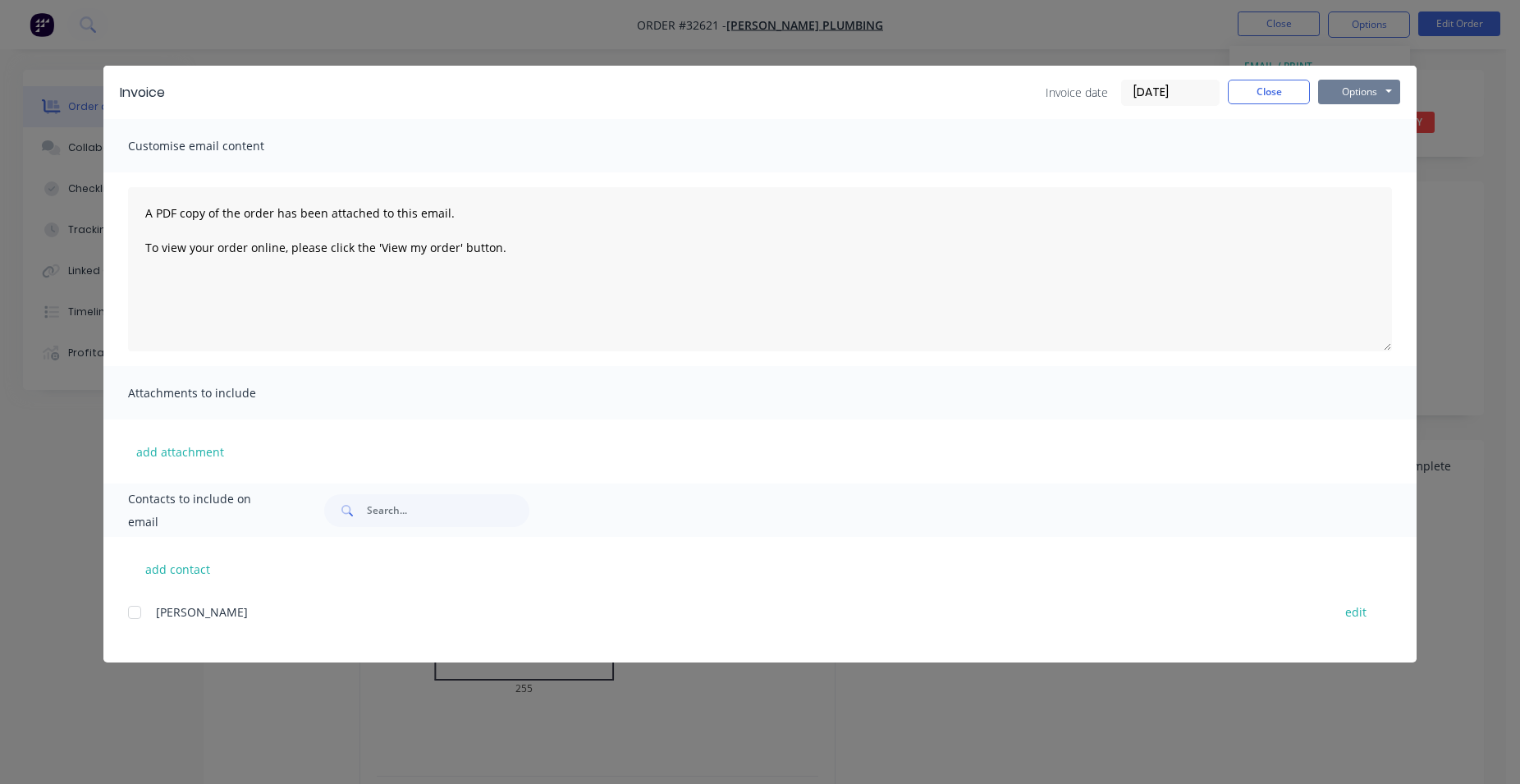
click at [1383, 97] on button "Options" at bounding box center [1359, 91] width 82 height 25
click at [1349, 146] on button "Print" at bounding box center [1371, 147] width 105 height 27
click at [1294, 95] on button "Close" at bounding box center [1269, 91] width 82 height 25
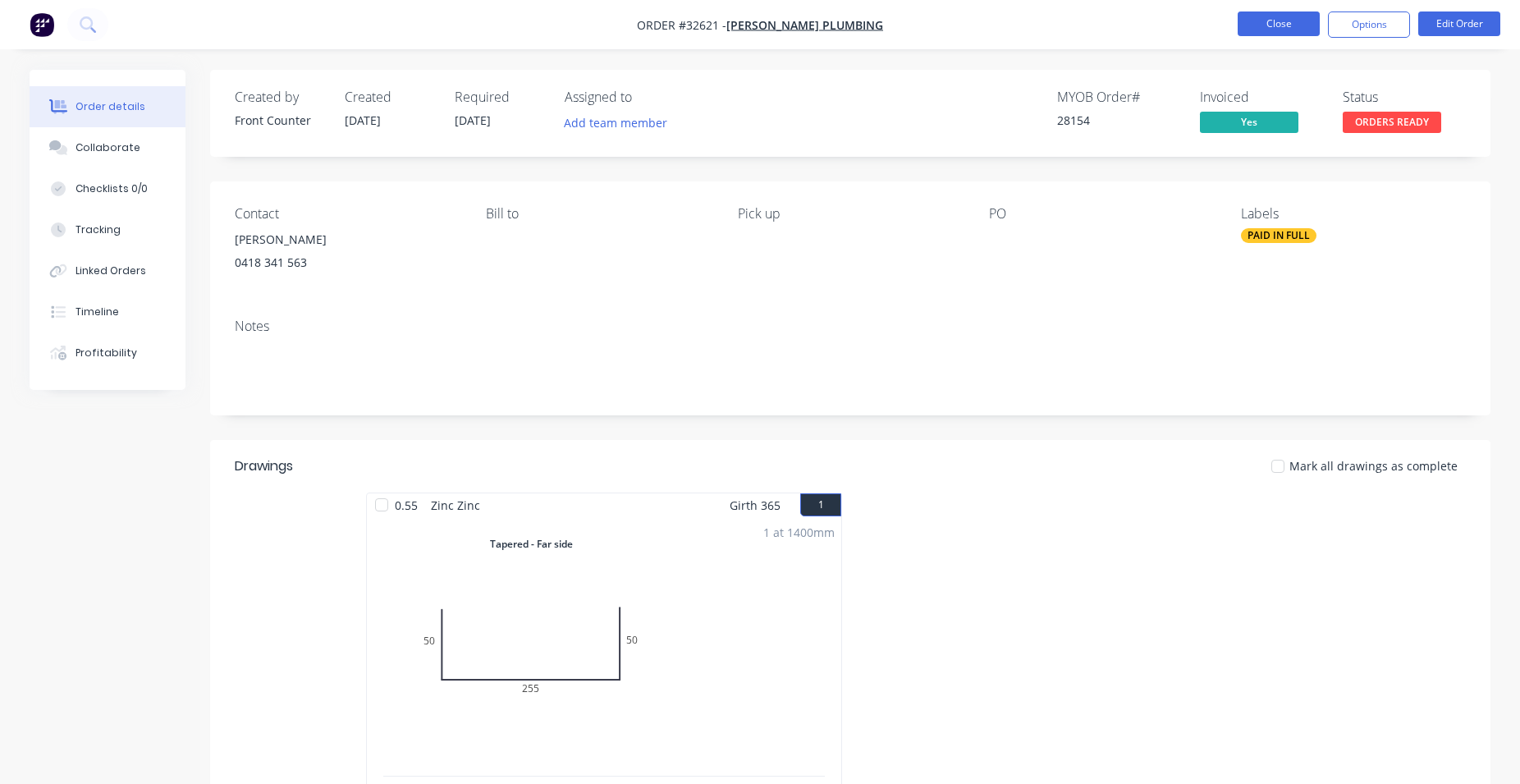
click at [1292, 26] on button "Close" at bounding box center [1278, 23] width 82 height 25
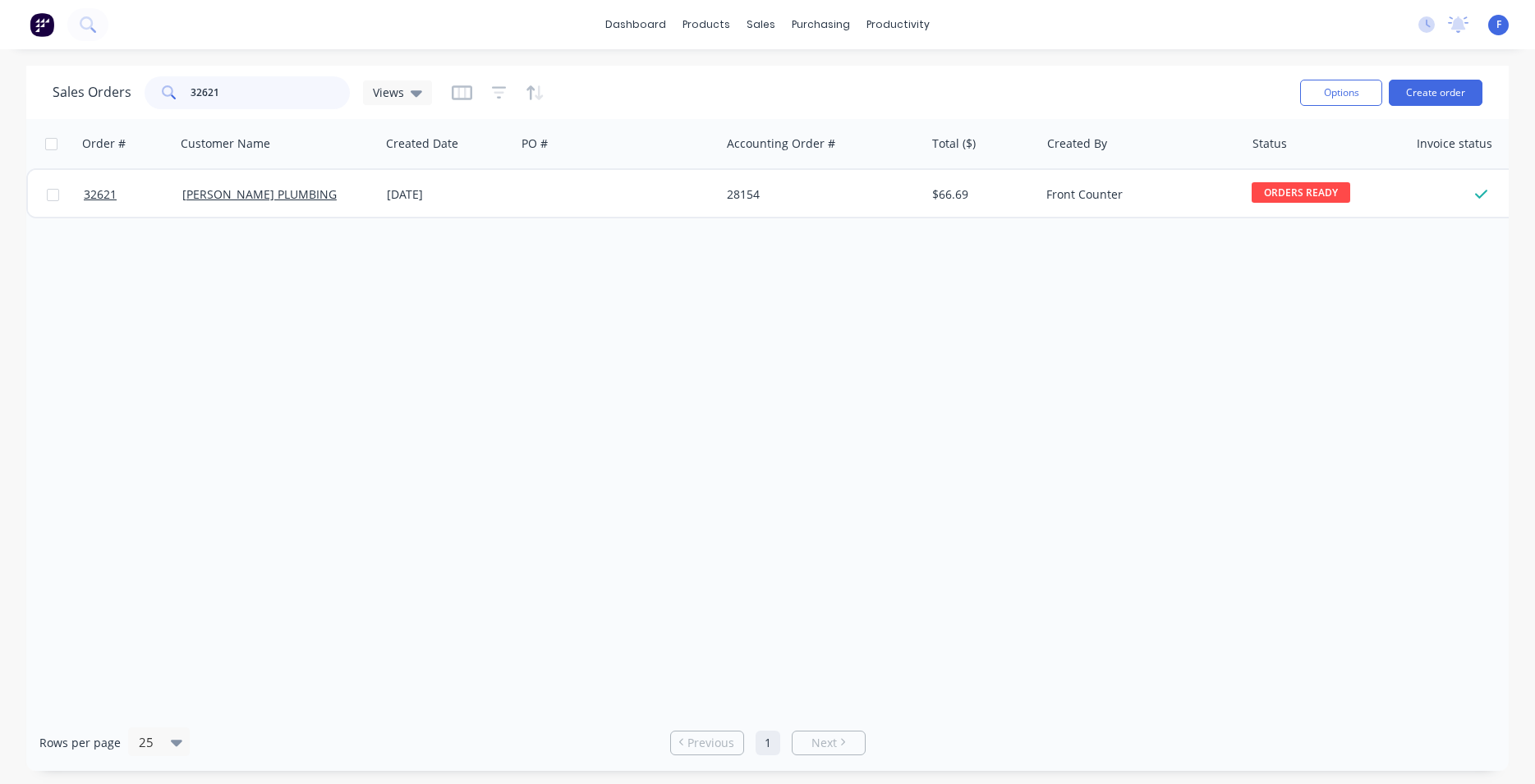
drag, startPoint x: 23, startPoint y: 86, endPoint x: -42, endPoint y: 75, distance: 65.9
click at [191, 77] on input "32621" at bounding box center [271, 93] width 160 height 33
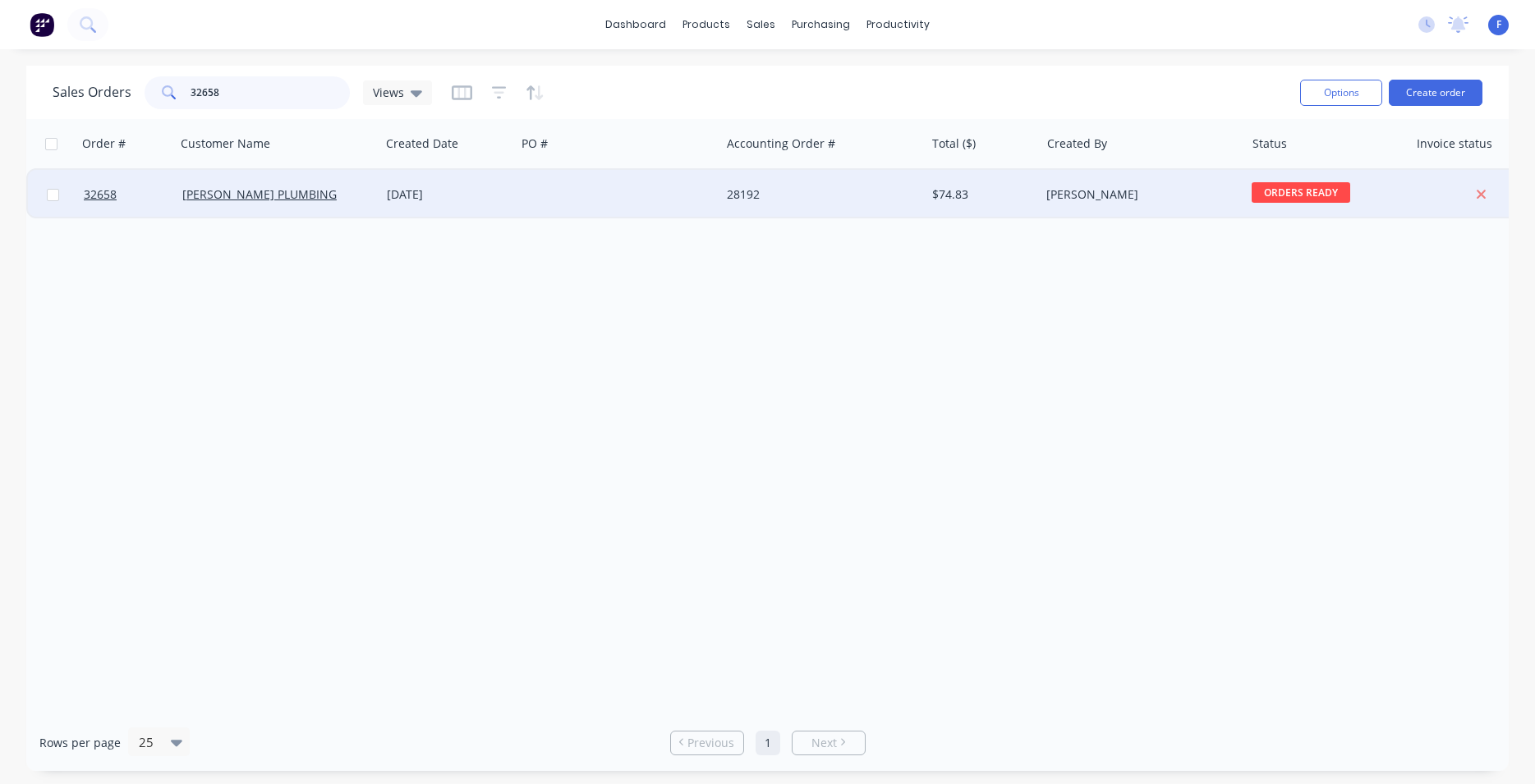
type input "32658"
click at [755, 179] on div "28192" at bounding box center [822, 194] width 204 height 49
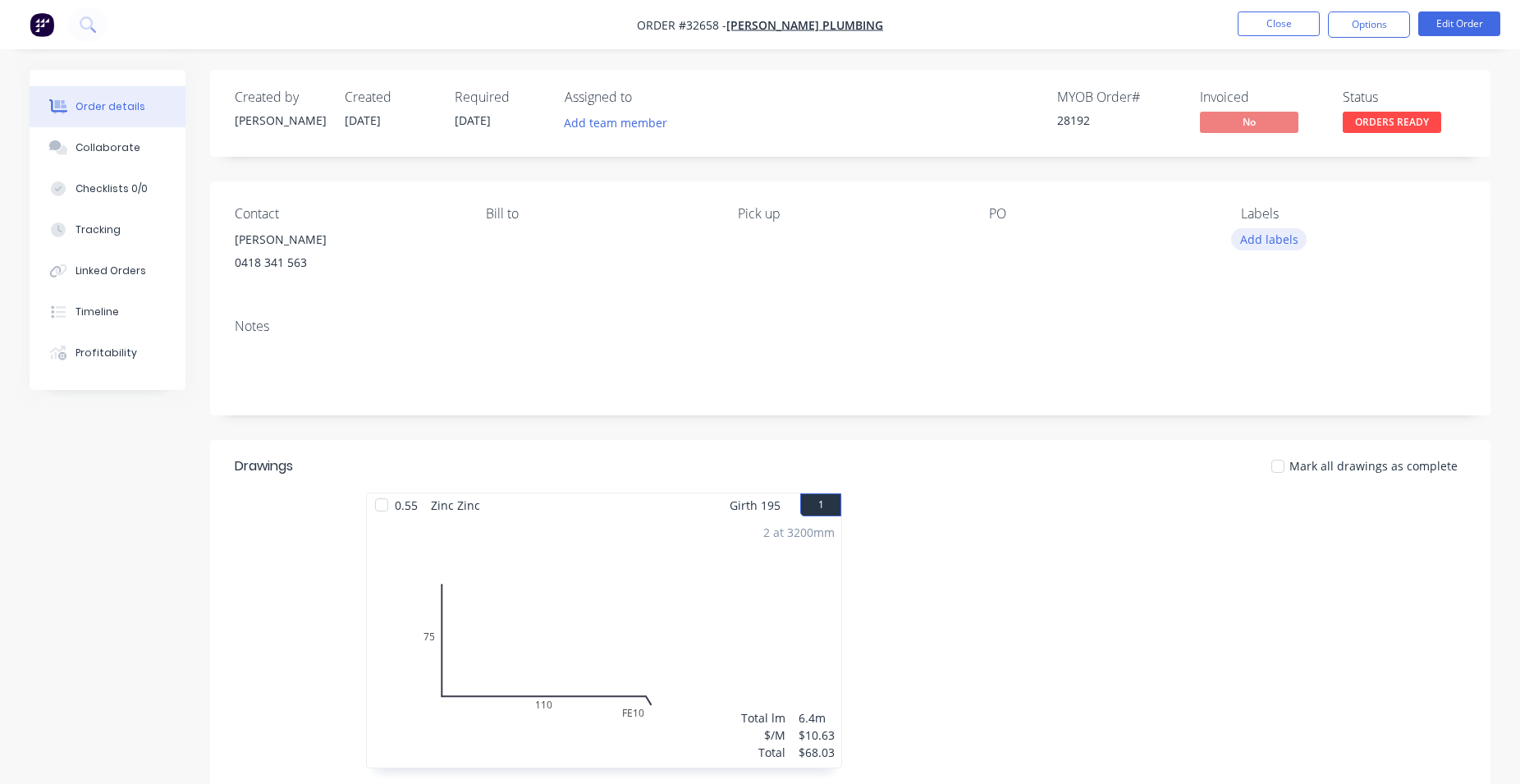
click at [1295, 237] on button "Add labels" at bounding box center [1269, 240] width 76 height 22
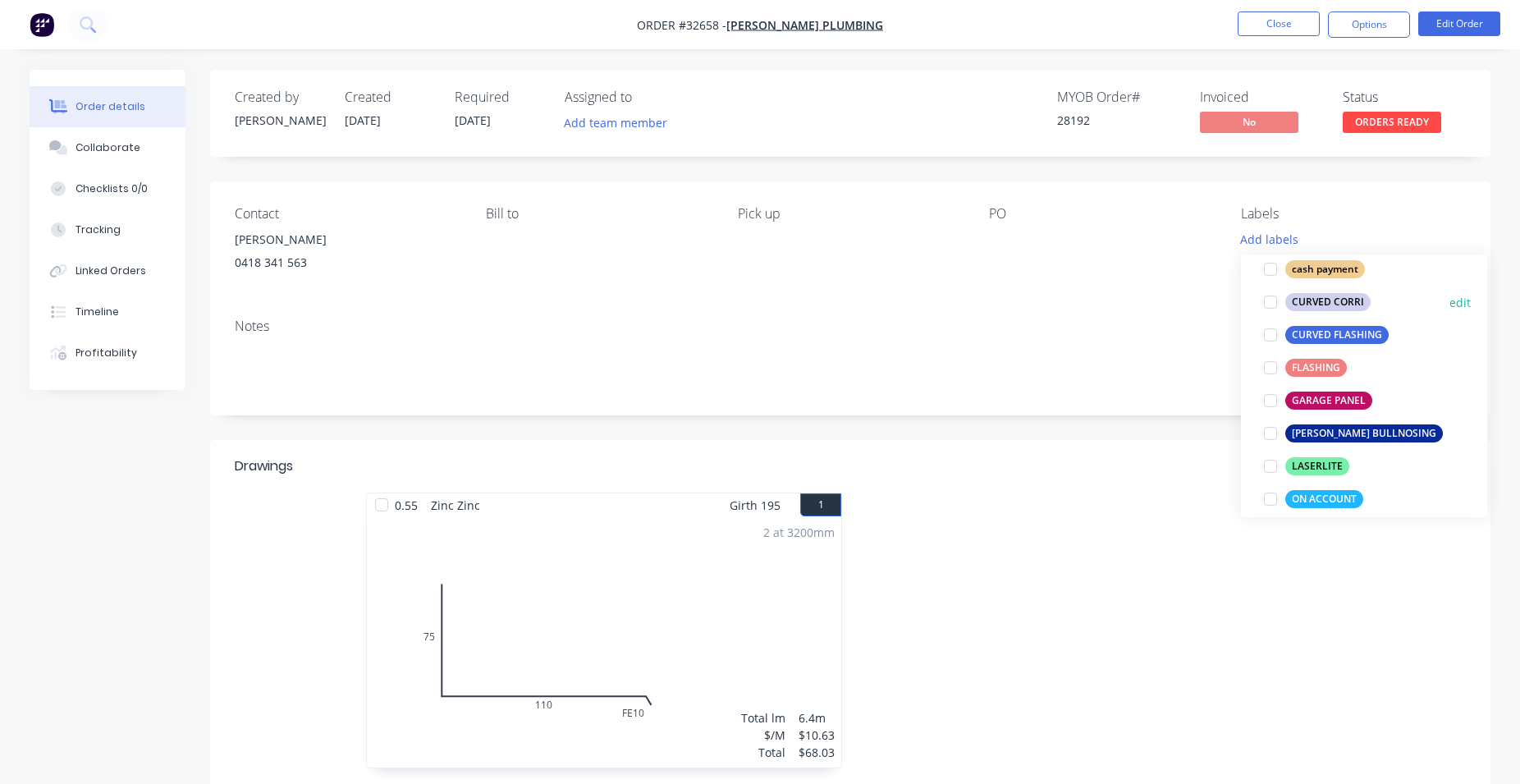
scroll to position [374, 0]
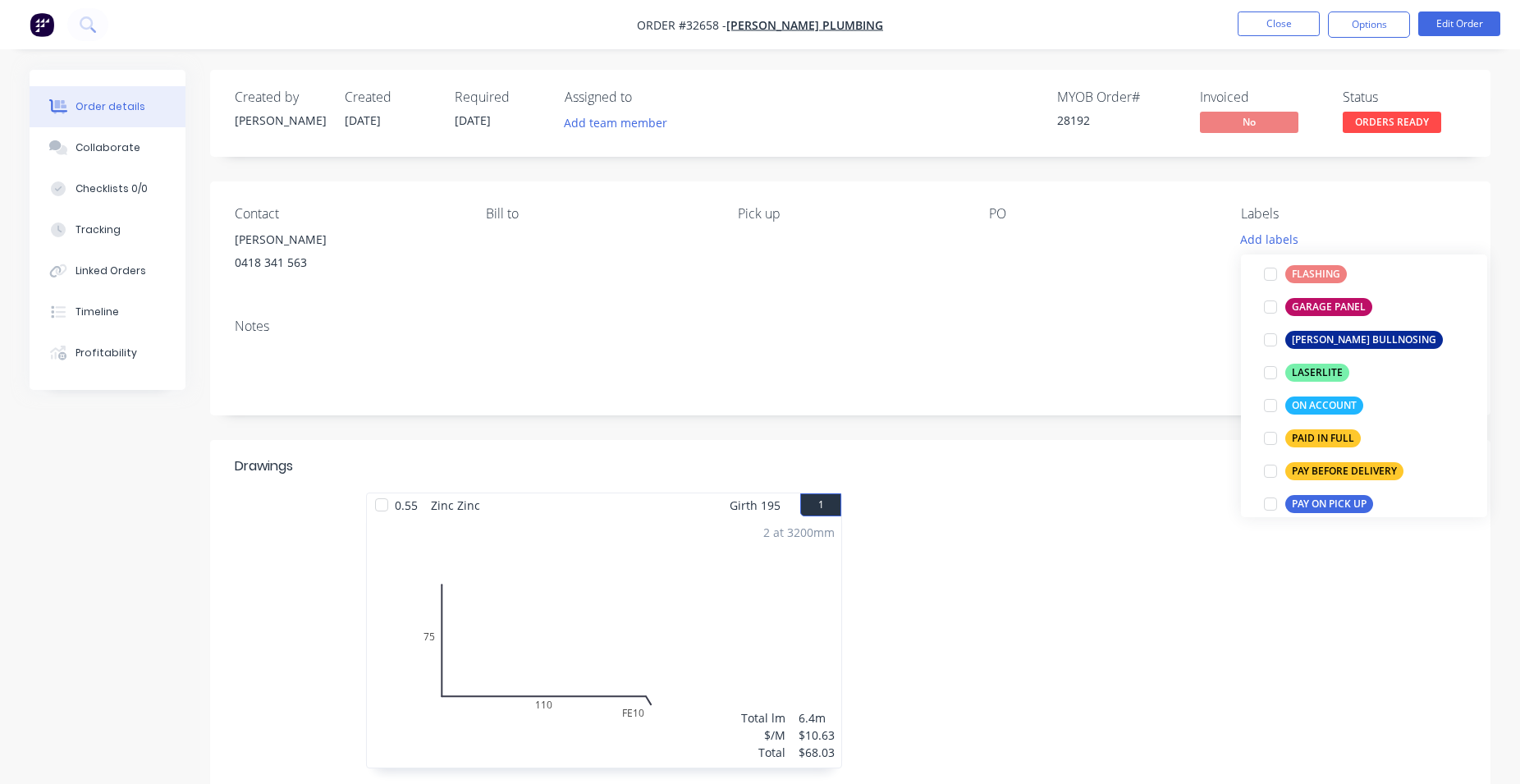
drag, startPoint x: 1270, startPoint y: 437, endPoint x: 1291, endPoint y: 408, distance: 35.8
click at [1270, 436] on div at bounding box center [1271, 438] width 33 height 33
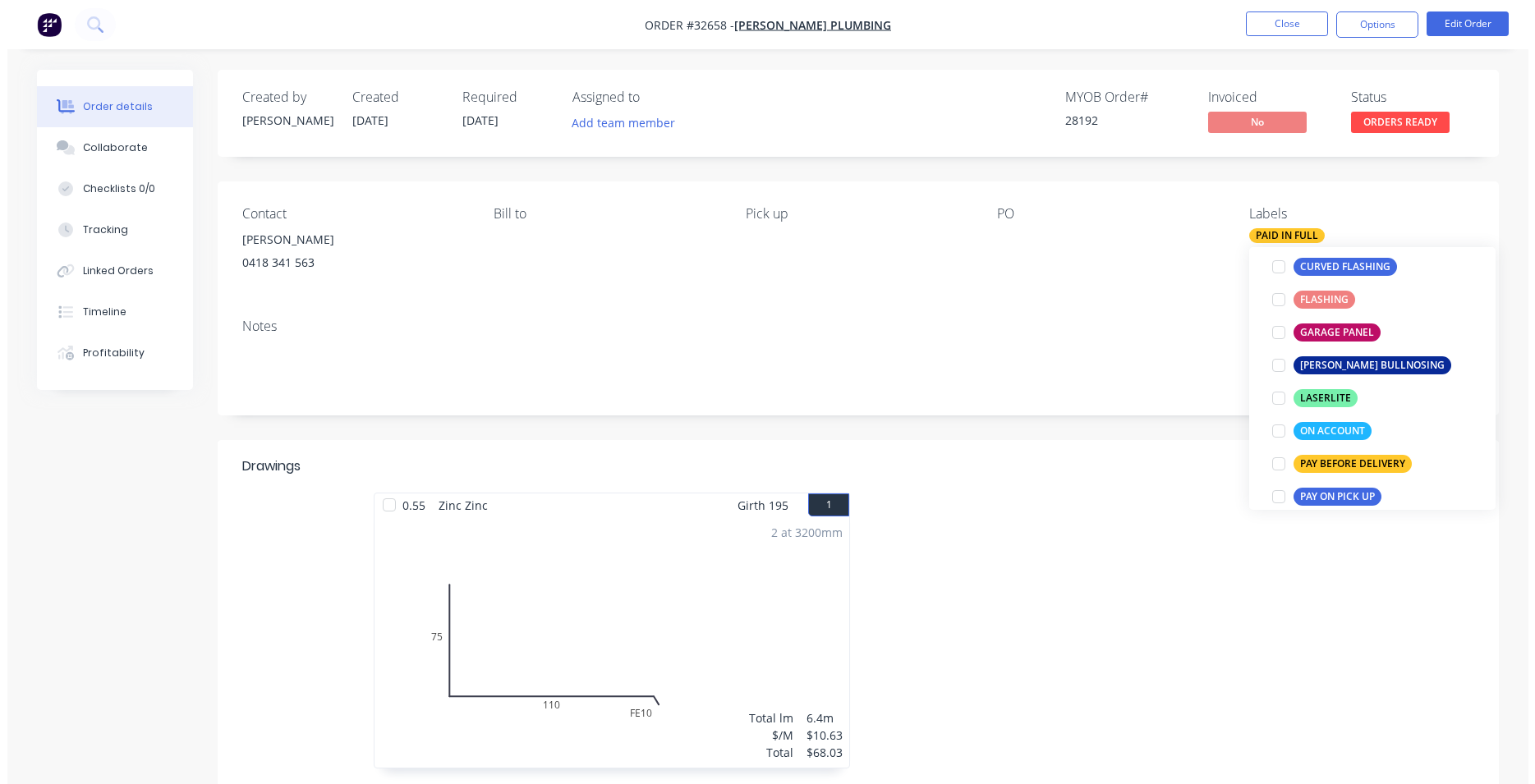
scroll to position [0, 0]
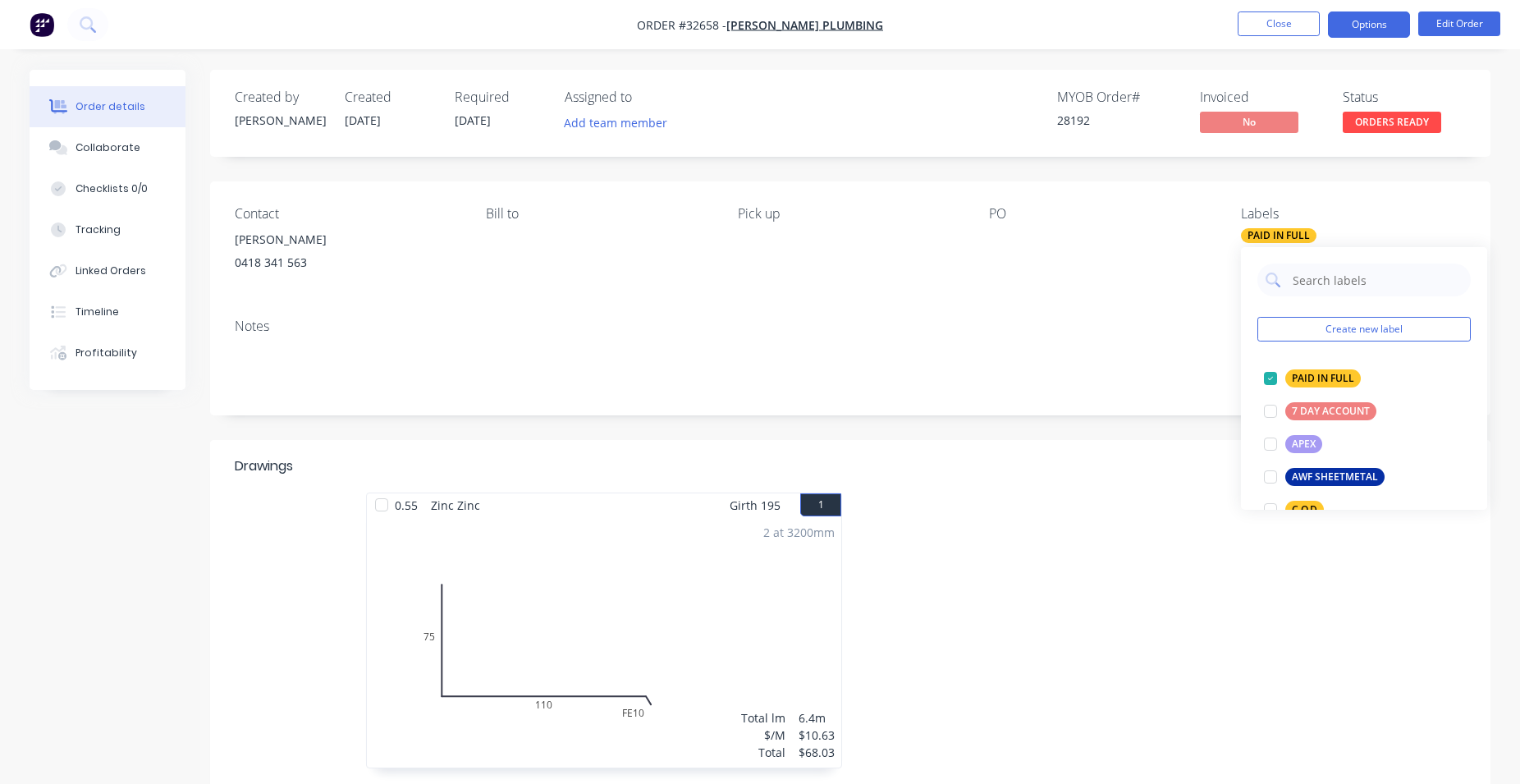
click at [1370, 33] on button "Options" at bounding box center [1369, 24] width 82 height 26
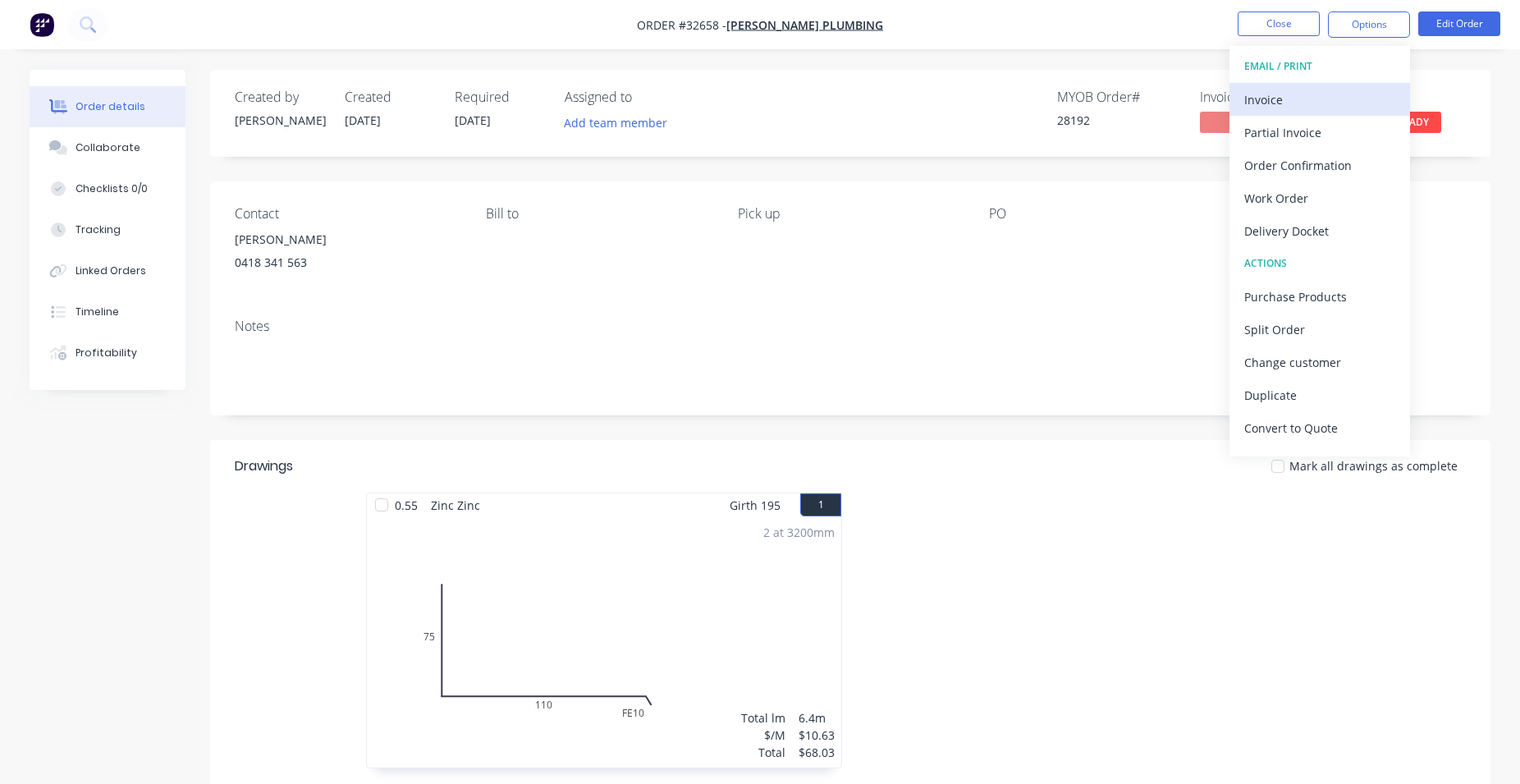
click at [1297, 101] on div "Invoice" at bounding box center [1320, 100] width 151 height 24
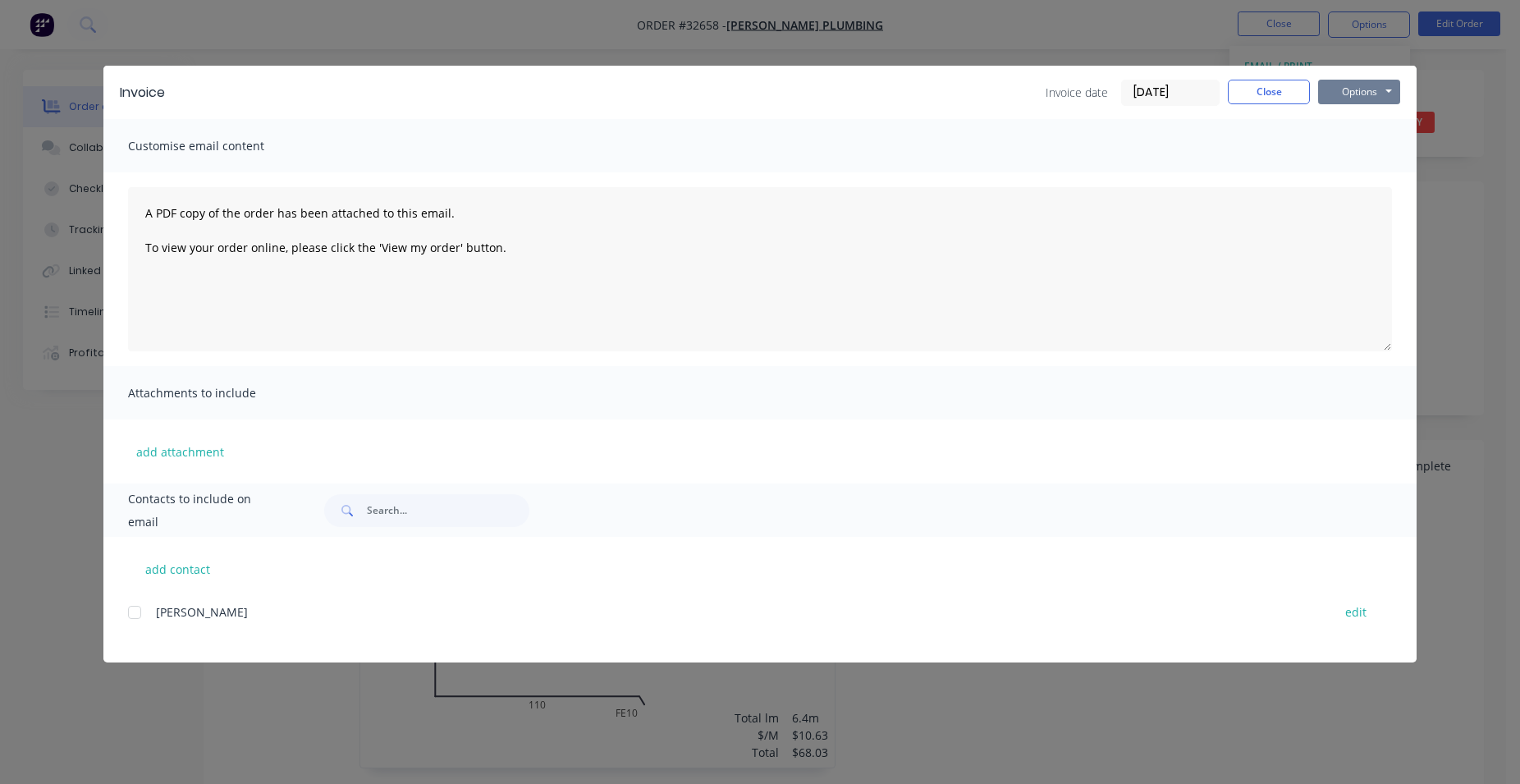
click at [1373, 93] on button "Options" at bounding box center [1359, 91] width 82 height 25
click at [1349, 141] on button "Print" at bounding box center [1371, 147] width 105 height 27
drag, startPoint x: 1275, startPoint y: 98, endPoint x: 1329, endPoint y: 121, distance: 58.7
click at [1276, 98] on button "Close" at bounding box center [1269, 91] width 82 height 25
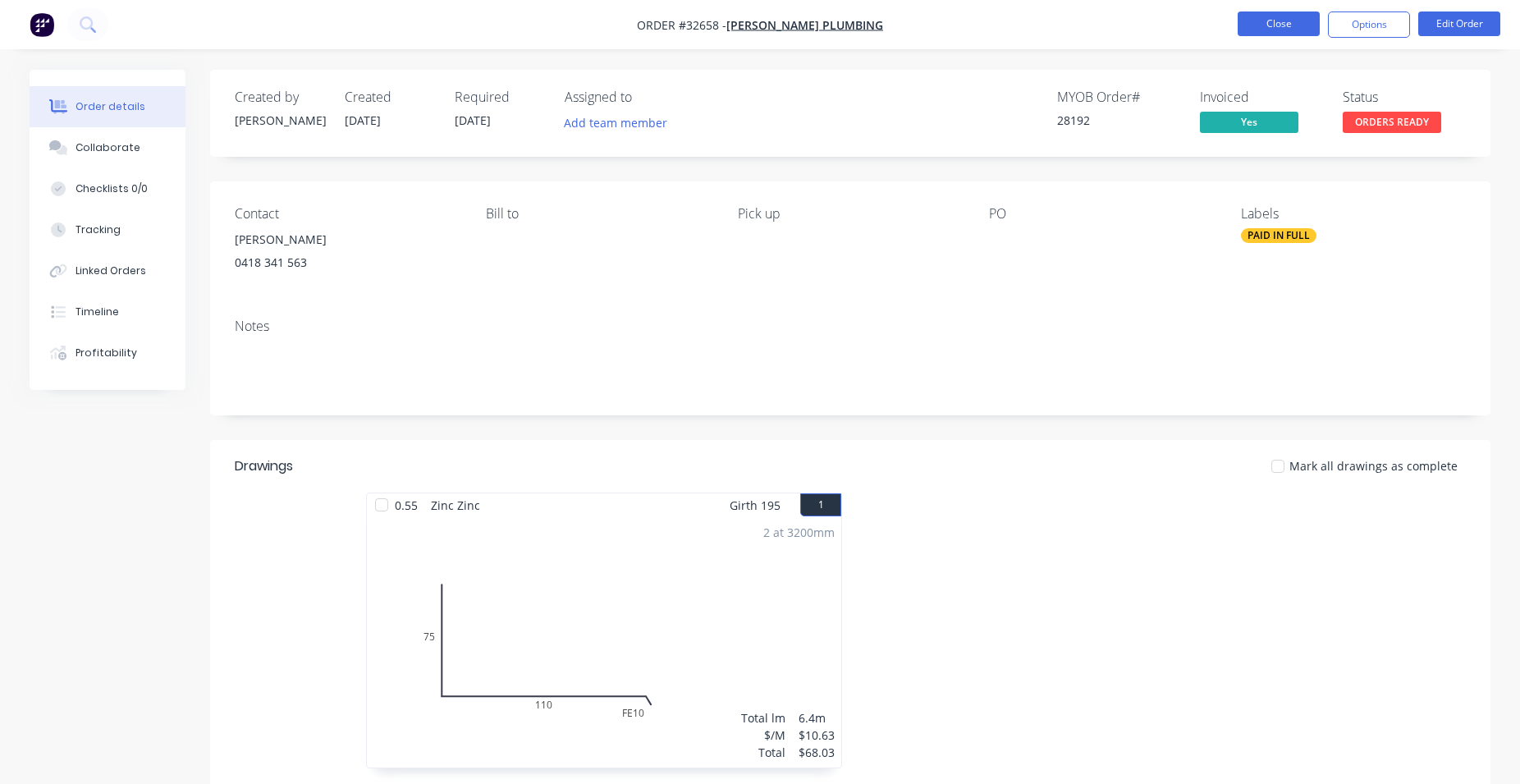
click at [1282, 23] on button "Close" at bounding box center [1278, 23] width 82 height 25
